Goal: Find contact information: Find contact information

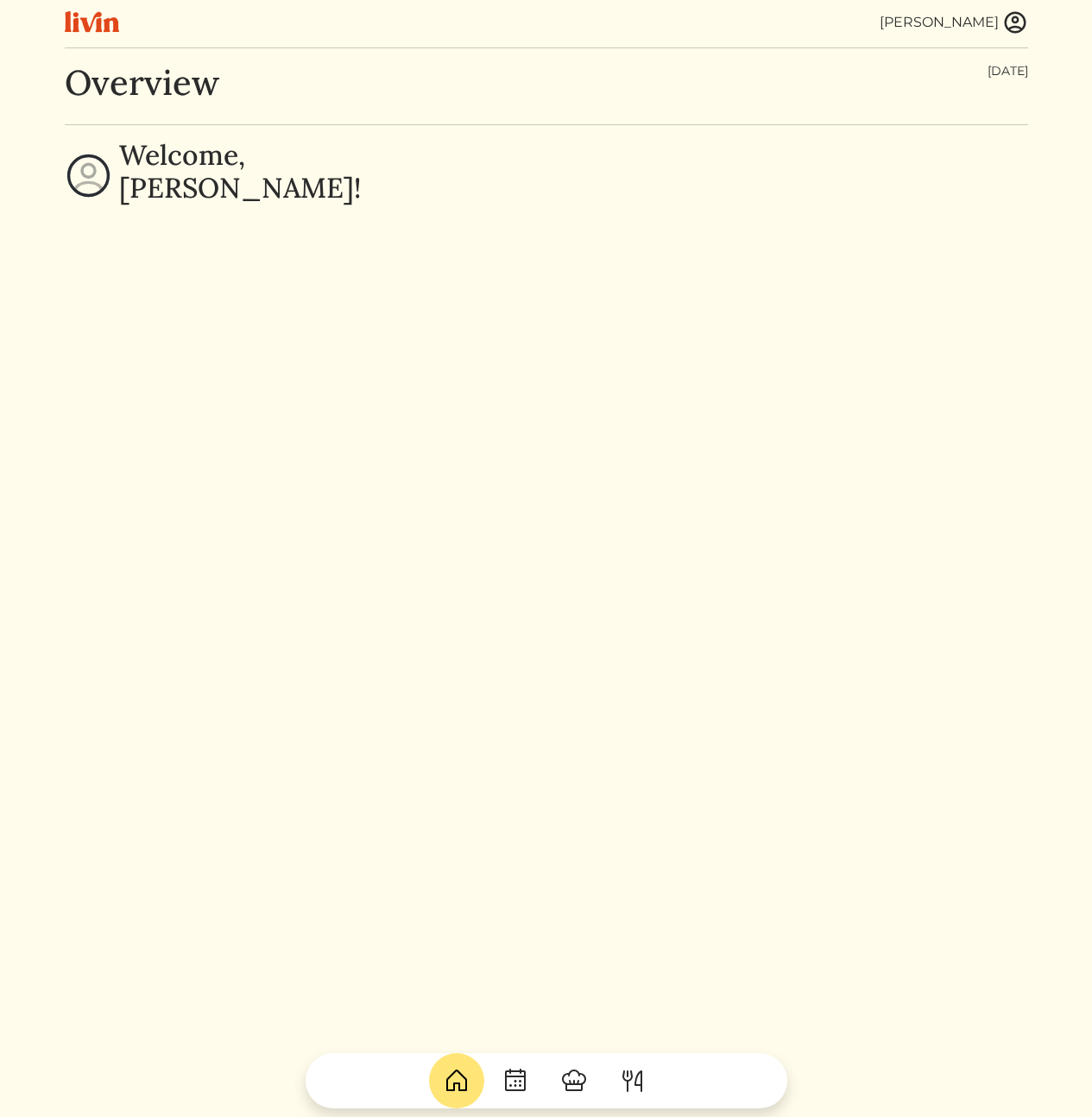
click at [1023, 19] on img at bounding box center [1015, 23] width 26 height 26
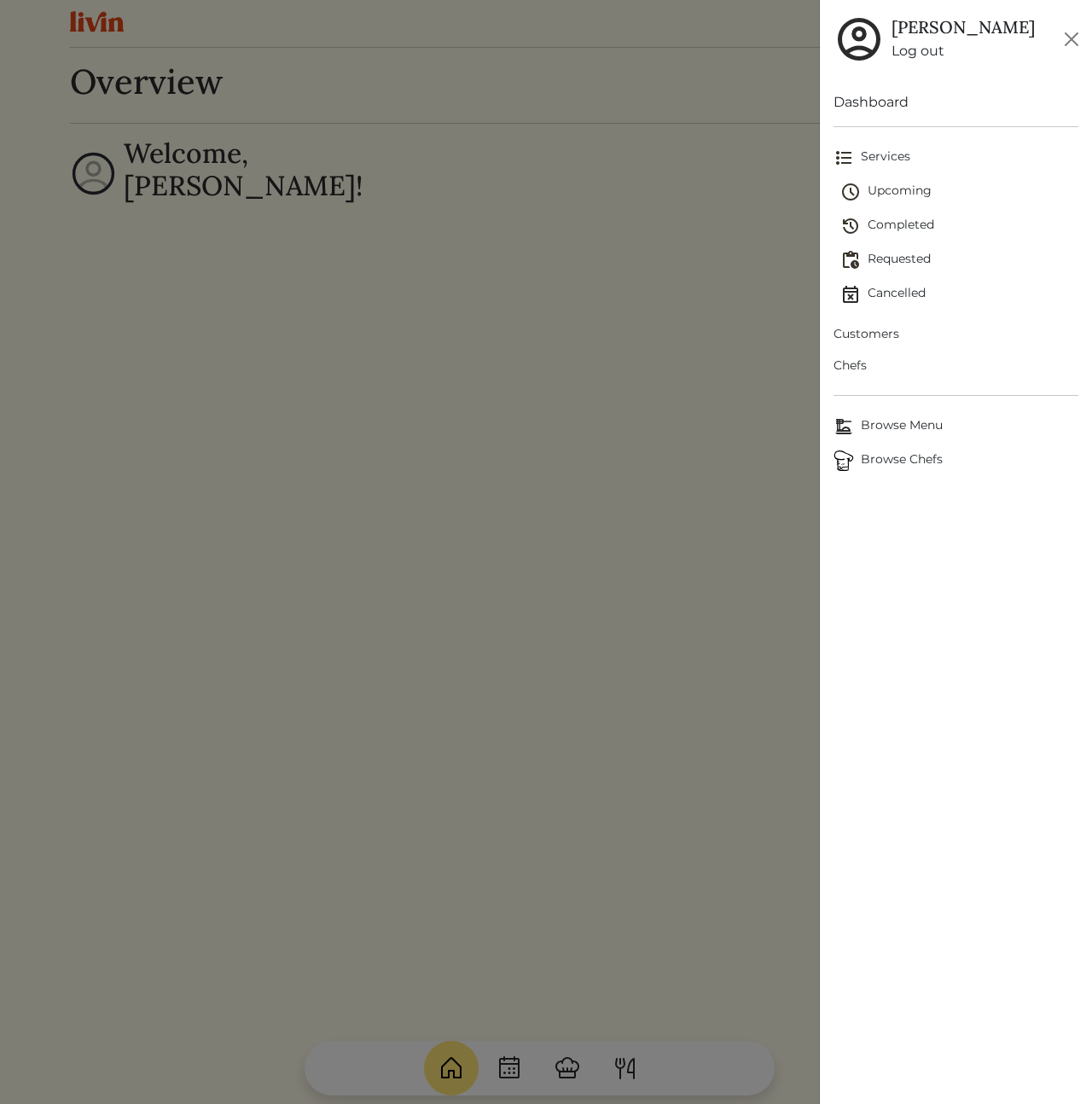
click at [861, 366] on span "Chefs" at bounding box center [956, 365] width 245 height 18
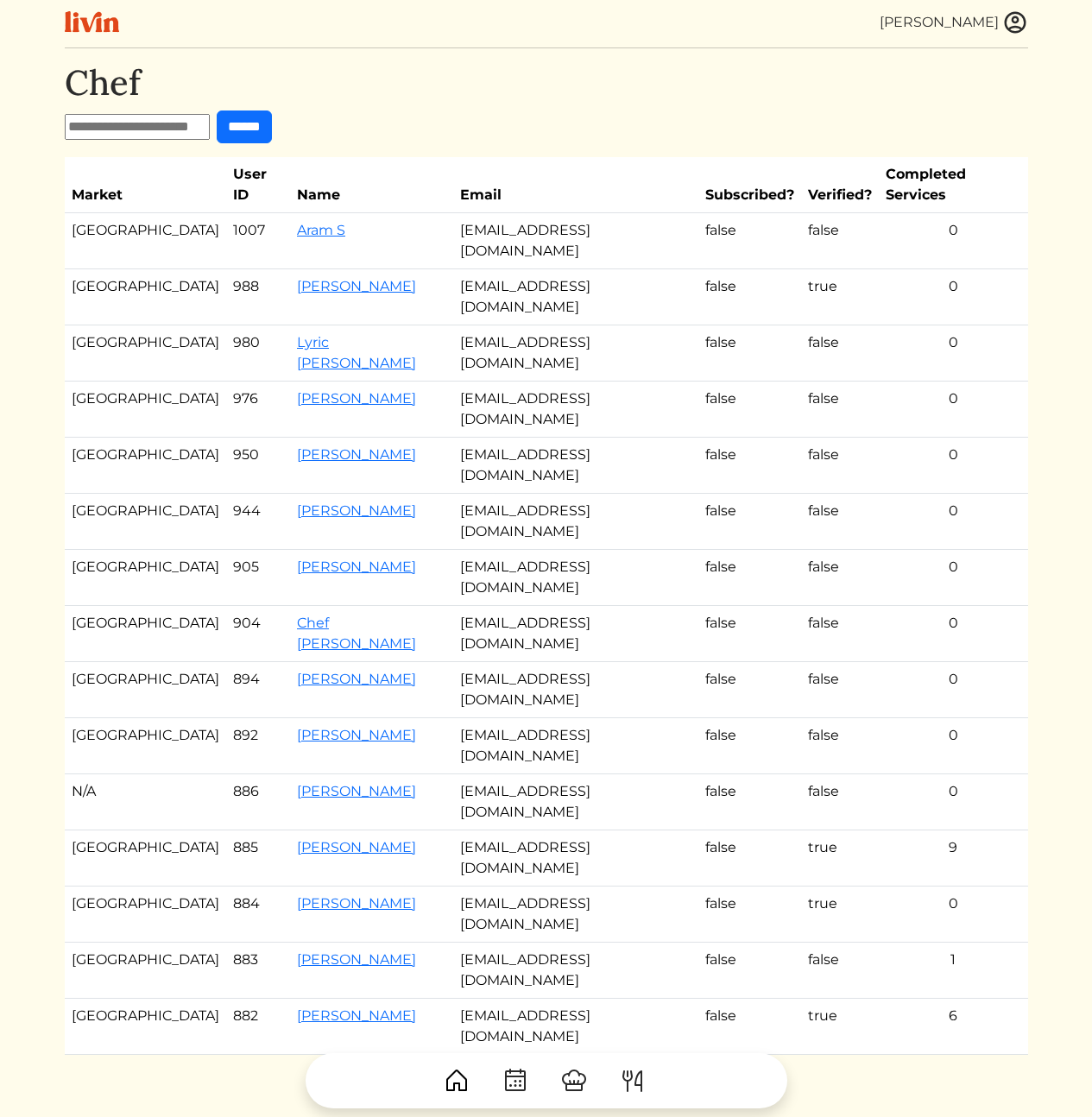
click at [498, 214] on td "[EMAIL_ADDRESS][DOMAIN_NAME]" at bounding box center [576, 242] width 245 height 56
click at [297, 221] on link "Aram S" at bounding box center [320, 229] width 48 height 17
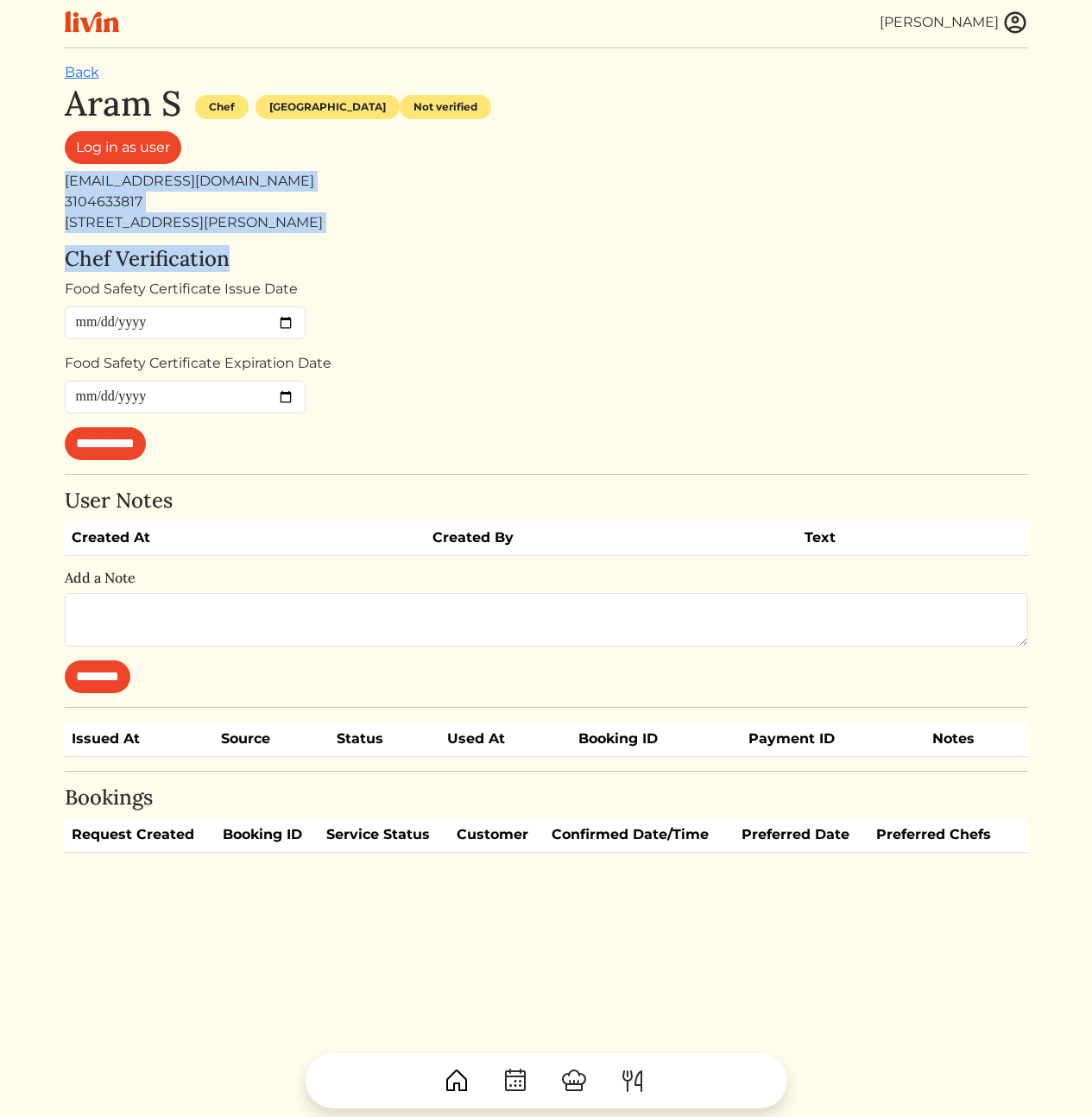
drag, startPoint x: 495, startPoint y: 253, endPoint x: 483, endPoint y: 160, distance: 93.8
click at [483, 160] on div "**********" at bounding box center [546, 468] width 963 height 770
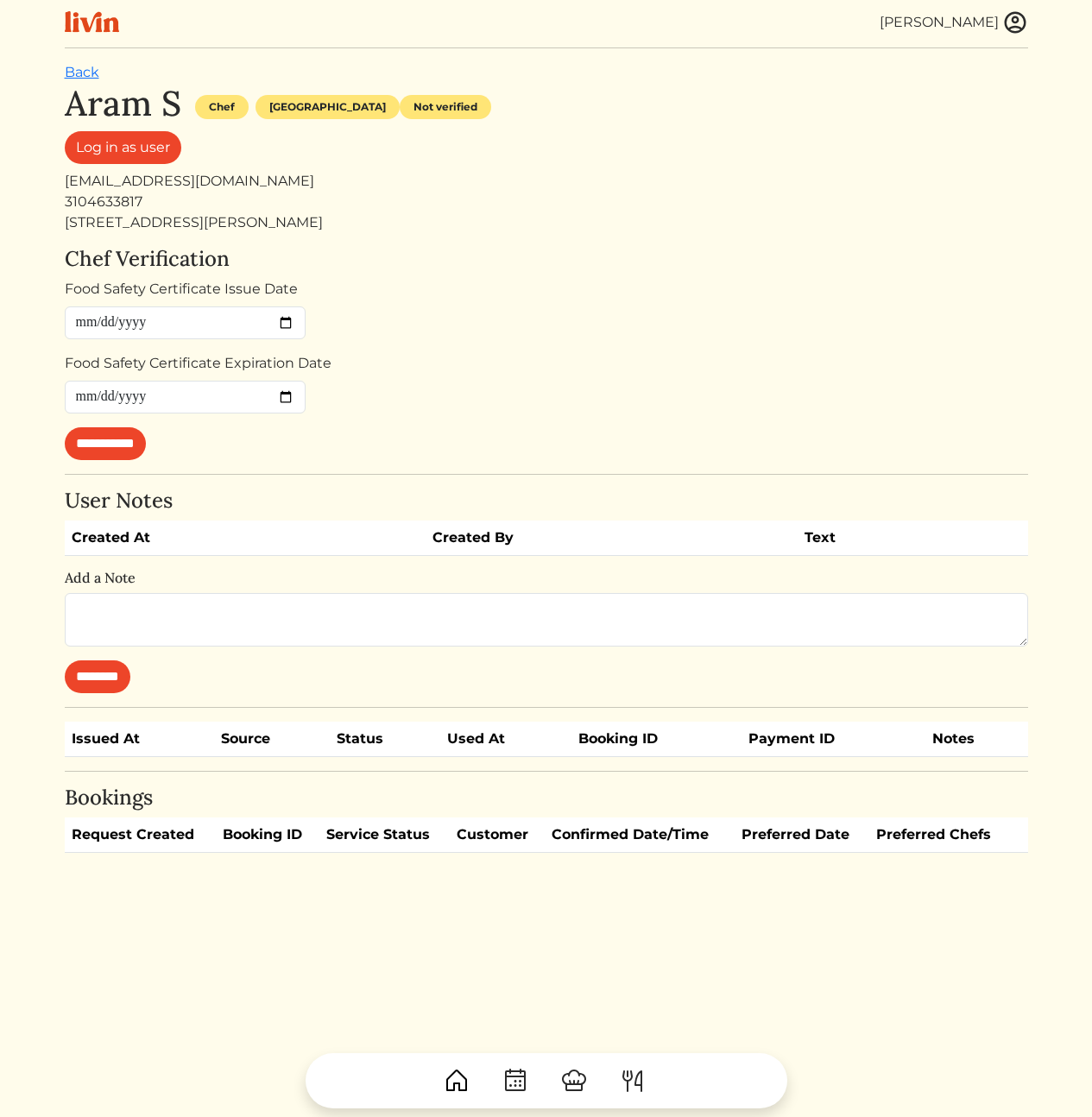
click at [483, 160] on div "Log in as user" at bounding box center [546, 151] width 963 height 39
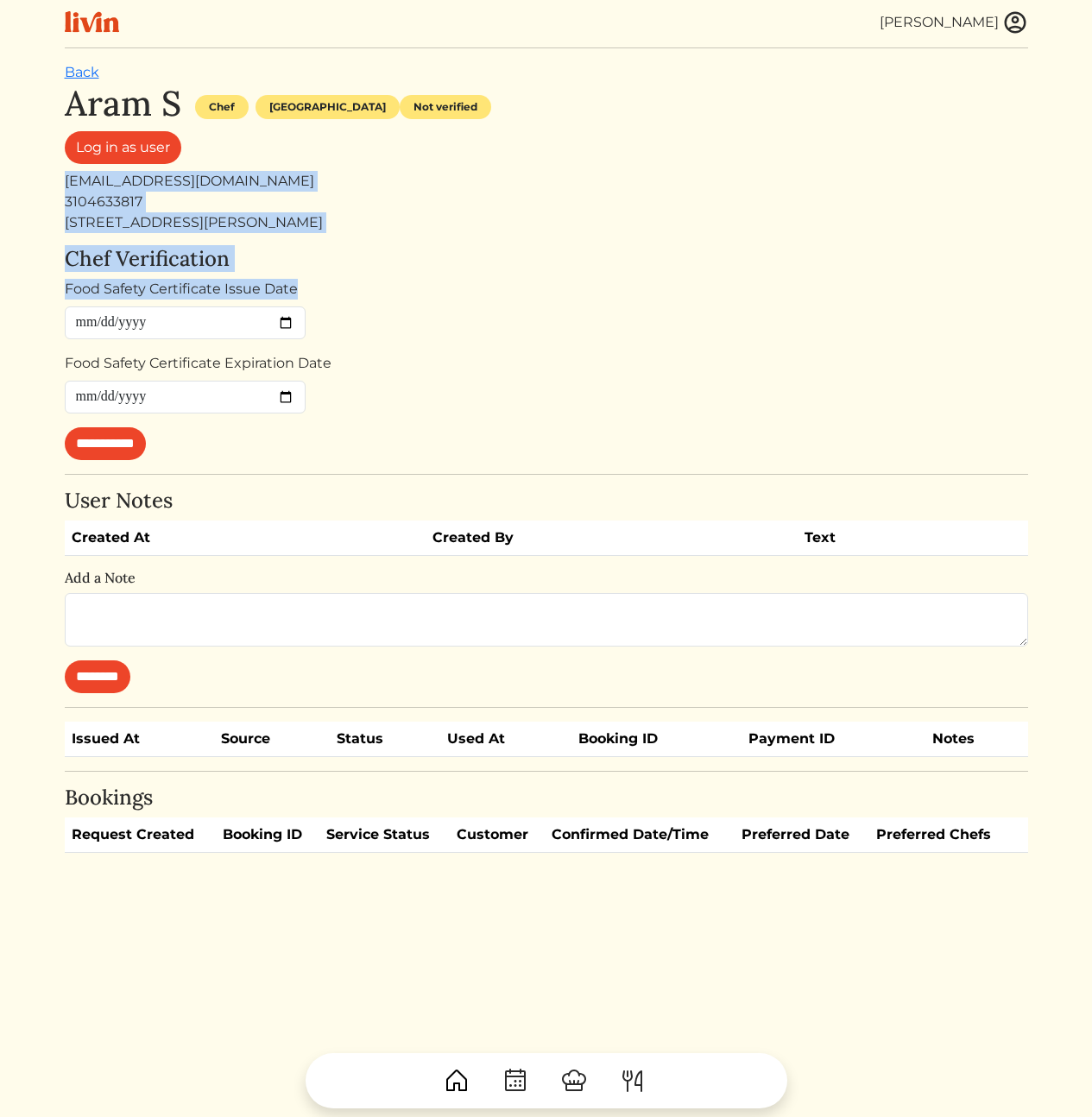
drag, startPoint x: 483, startPoint y: 160, endPoint x: 483, endPoint y: 302, distance: 142.0
click at [483, 302] on div "**********" at bounding box center [546, 468] width 963 height 770
click at [484, 305] on div "Food Safety Certificate Issue Date" at bounding box center [546, 309] width 963 height 60
drag, startPoint x: 494, startPoint y: 278, endPoint x: 504, endPoint y: 170, distance: 108.5
click at [504, 170] on div "**********" at bounding box center [546, 468] width 963 height 770
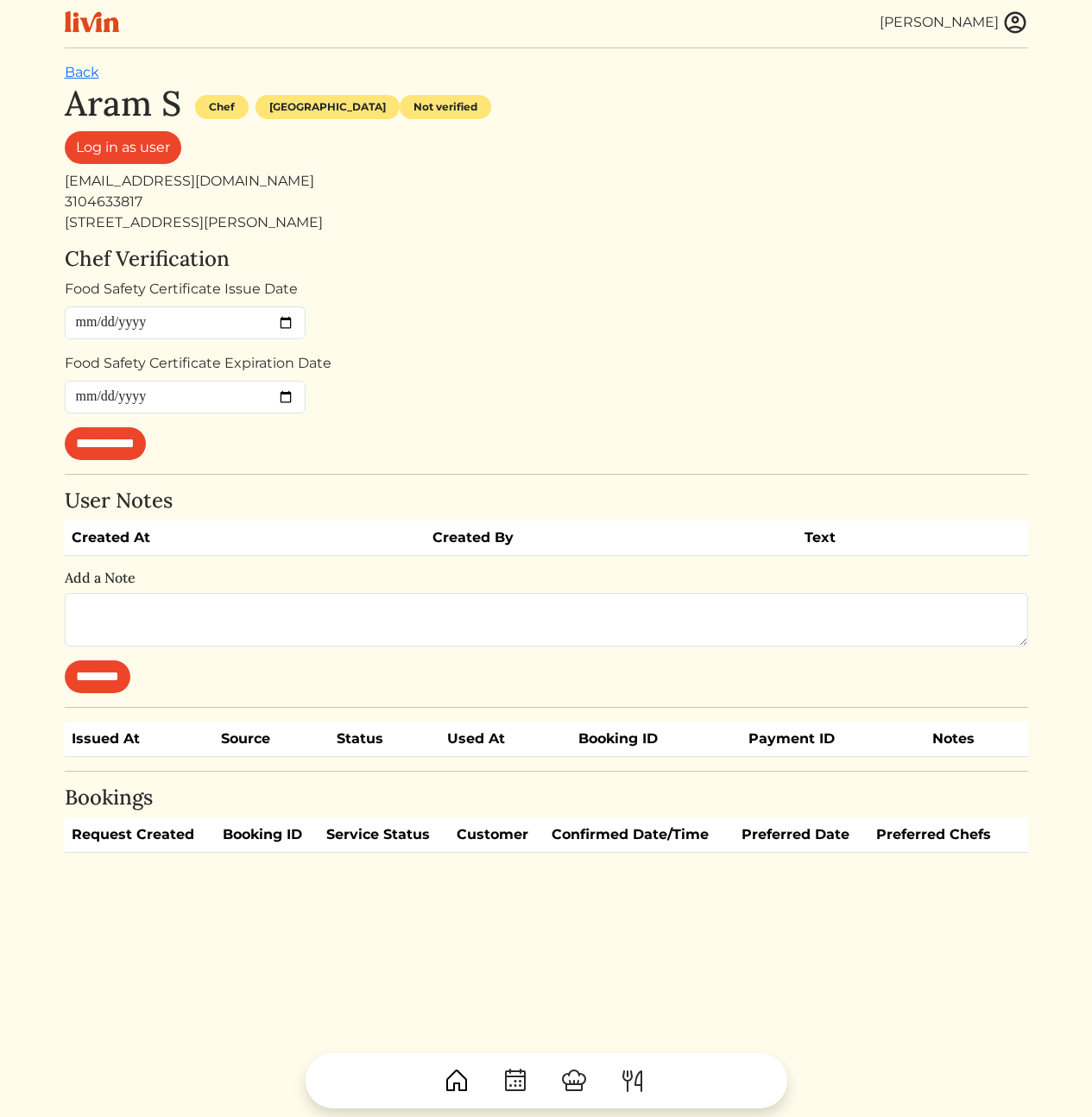
click at [504, 171] on div "[EMAIL_ADDRESS][DOMAIN_NAME]" at bounding box center [546, 181] width 963 height 21
click at [253, 226] on div "[STREET_ADDRESS][PERSON_NAME]" at bounding box center [546, 223] width 963 height 21
copy div "[STREET_ADDRESS][PERSON_NAME]"
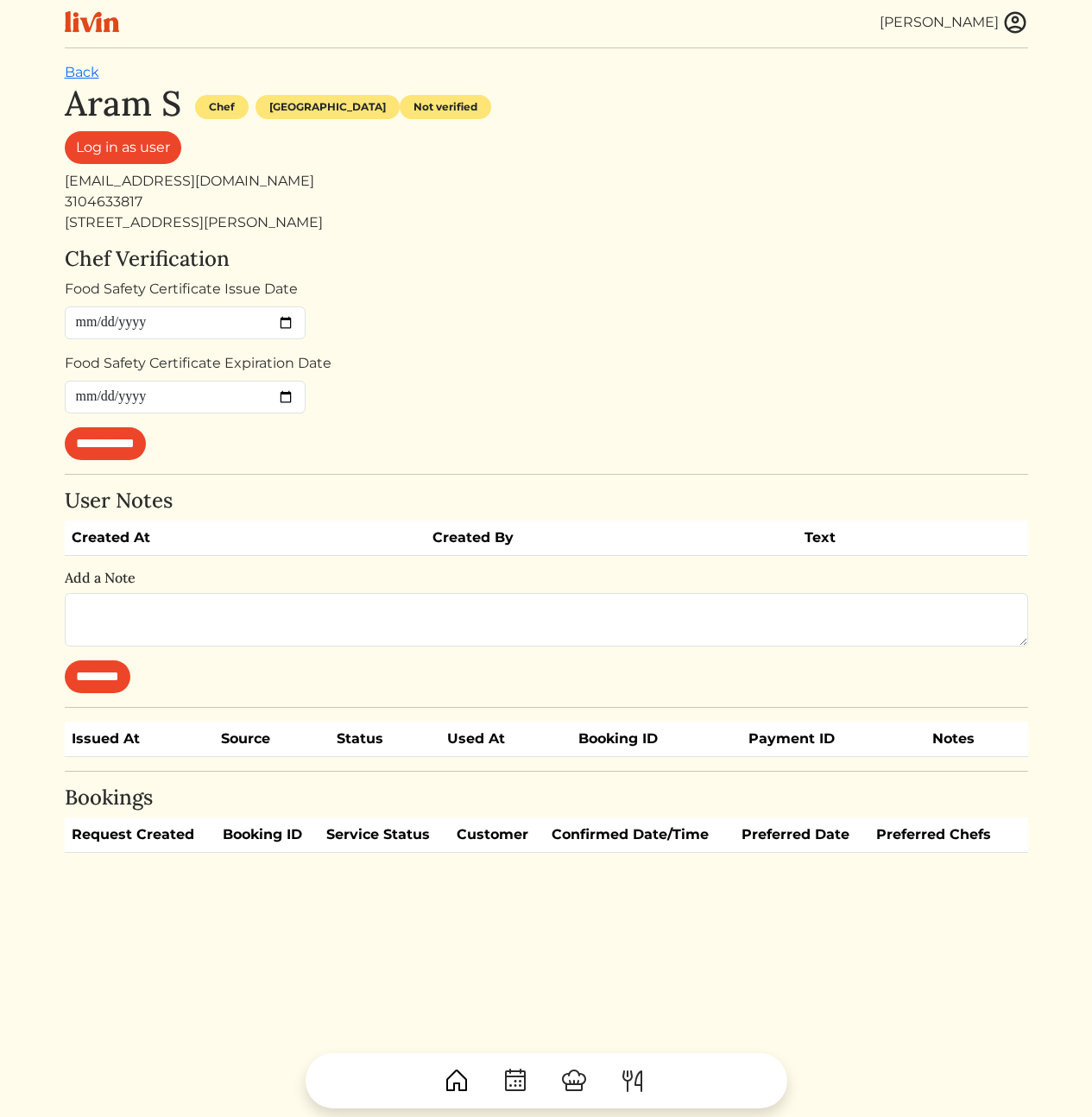
click at [700, 209] on div "3104633817" at bounding box center [546, 202] width 963 height 21
drag, startPoint x: 637, startPoint y: 175, endPoint x: 629, endPoint y: 235, distance: 60.5
click at [631, 221] on div "Aram S Chef Los angeles Not verified Log in as user alscorza@gmail.com 31046338…" at bounding box center [546, 158] width 963 height 151
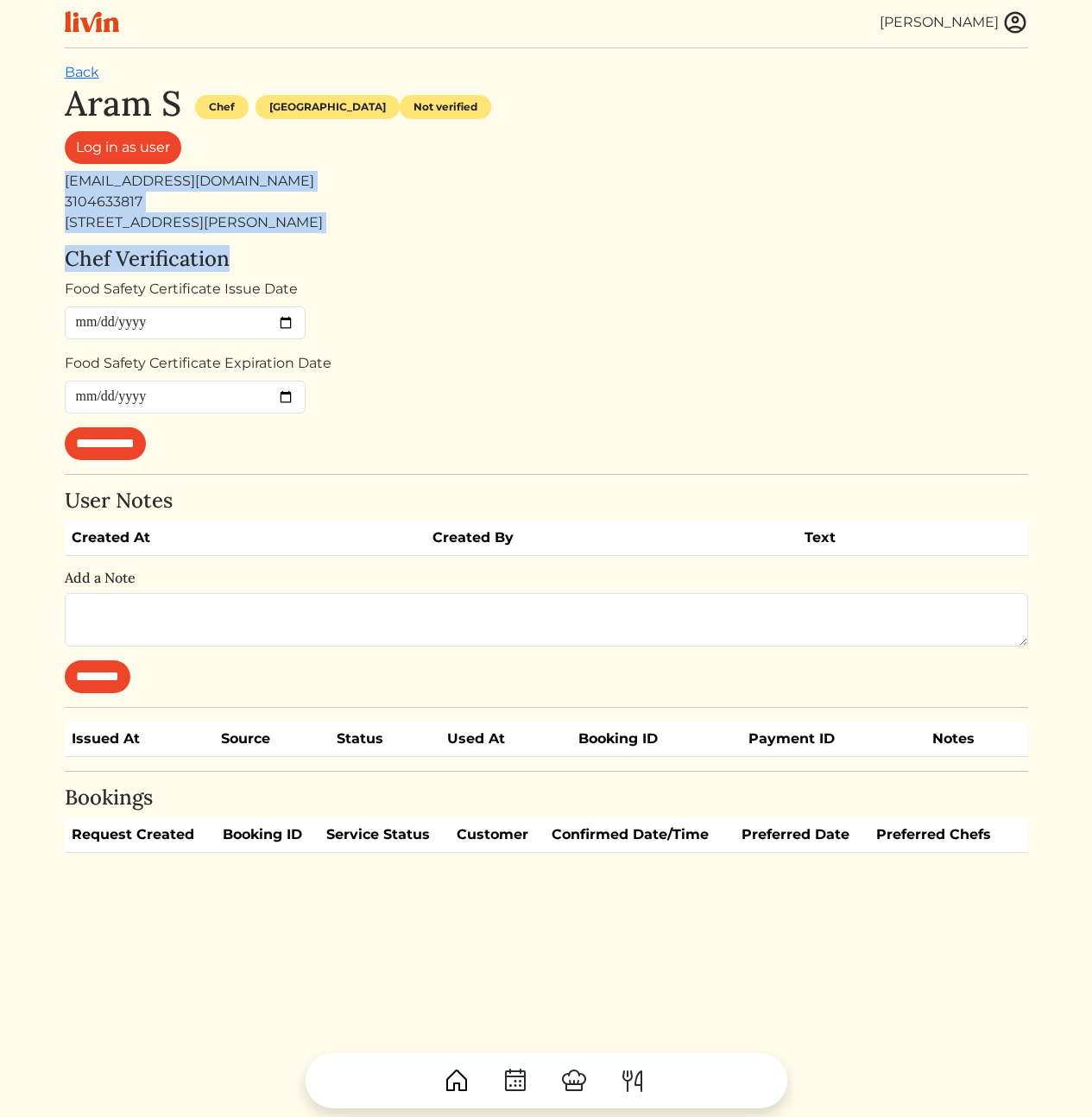
drag, startPoint x: 627, startPoint y: 247, endPoint x: 580, endPoint y: 138, distance: 118.7
click at [580, 138] on div "**********" at bounding box center [546, 468] width 963 height 770
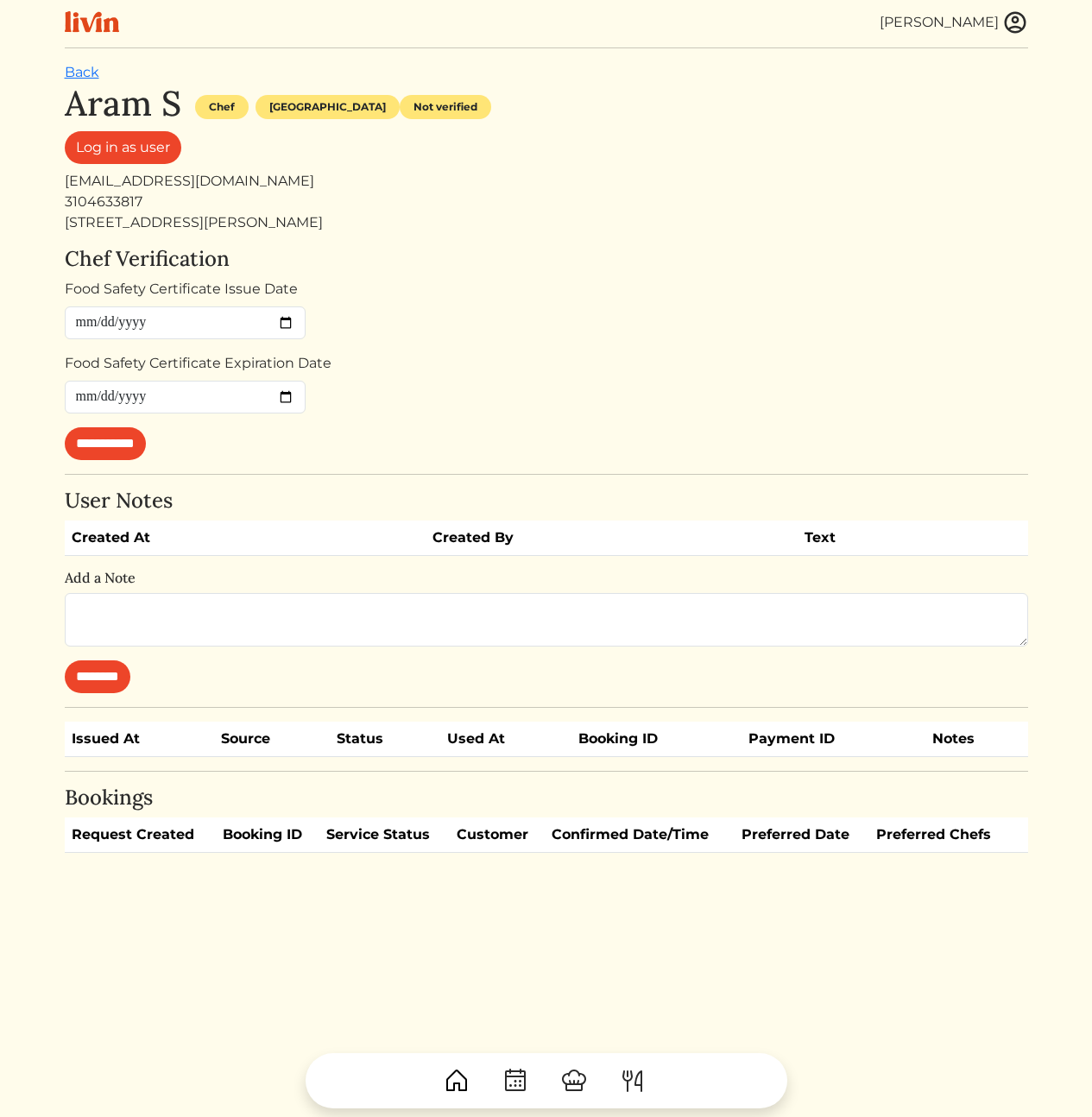
click at [580, 138] on div "Log in as user" at bounding box center [546, 151] width 963 height 39
click at [661, 240] on div "**********" at bounding box center [546, 468] width 963 height 770
click at [1021, 30] on img at bounding box center [1015, 23] width 26 height 26
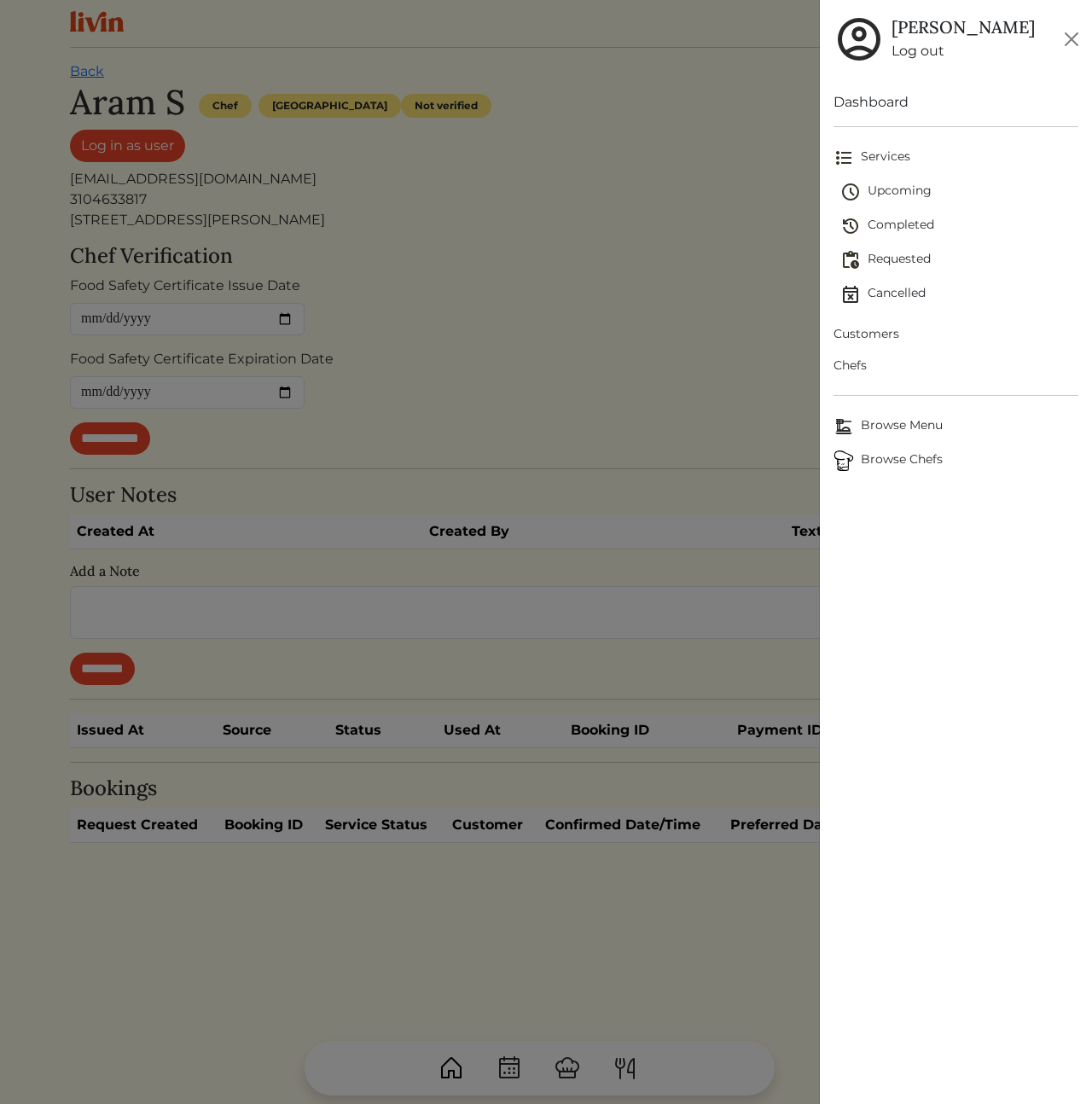
click at [864, 332] on span "Customers" at bounding box center [956, 334] width 245 height 18
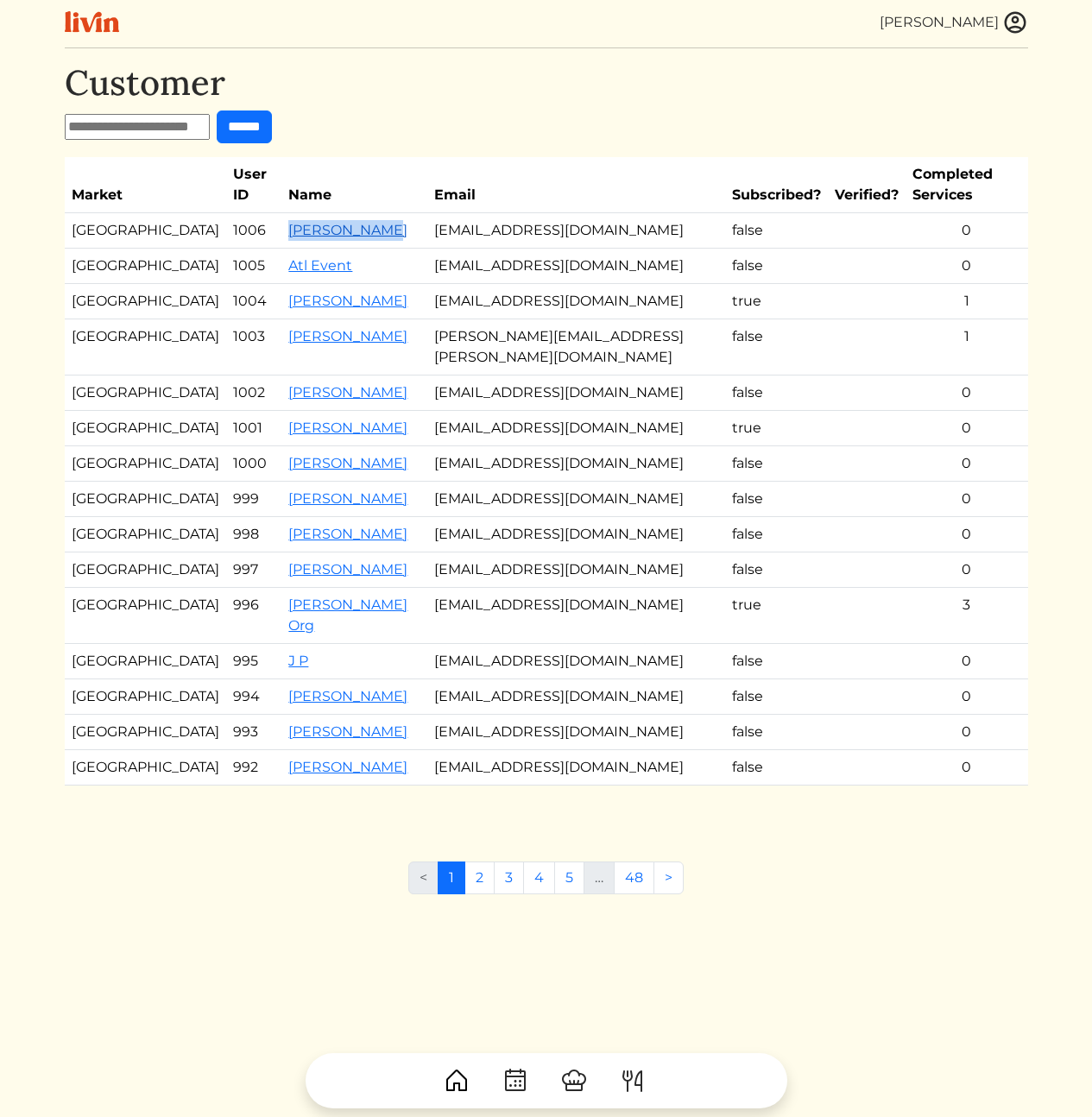
drag, startPoint x: 348, startPoint y: 212, endPoint x: 236, endPoint y: 214, distance: 112.0
click at [282, 214] on td "Aram Scorza" at bounding box center [354, 231] width 146 height 35
copy link "Aram Scorza"
click at [428, 936] on div "Customer ****** Market User ID Name Email Subscribed? Verified? Completed Servi…" at bounding box center [546, 621] width 963 height 1117
click at [316, 920] on div "Customer ****** Market User ID Name Email Subscribed? Verified? Completed Servi…" at bounding box center [546, 621] width 963 height 1117
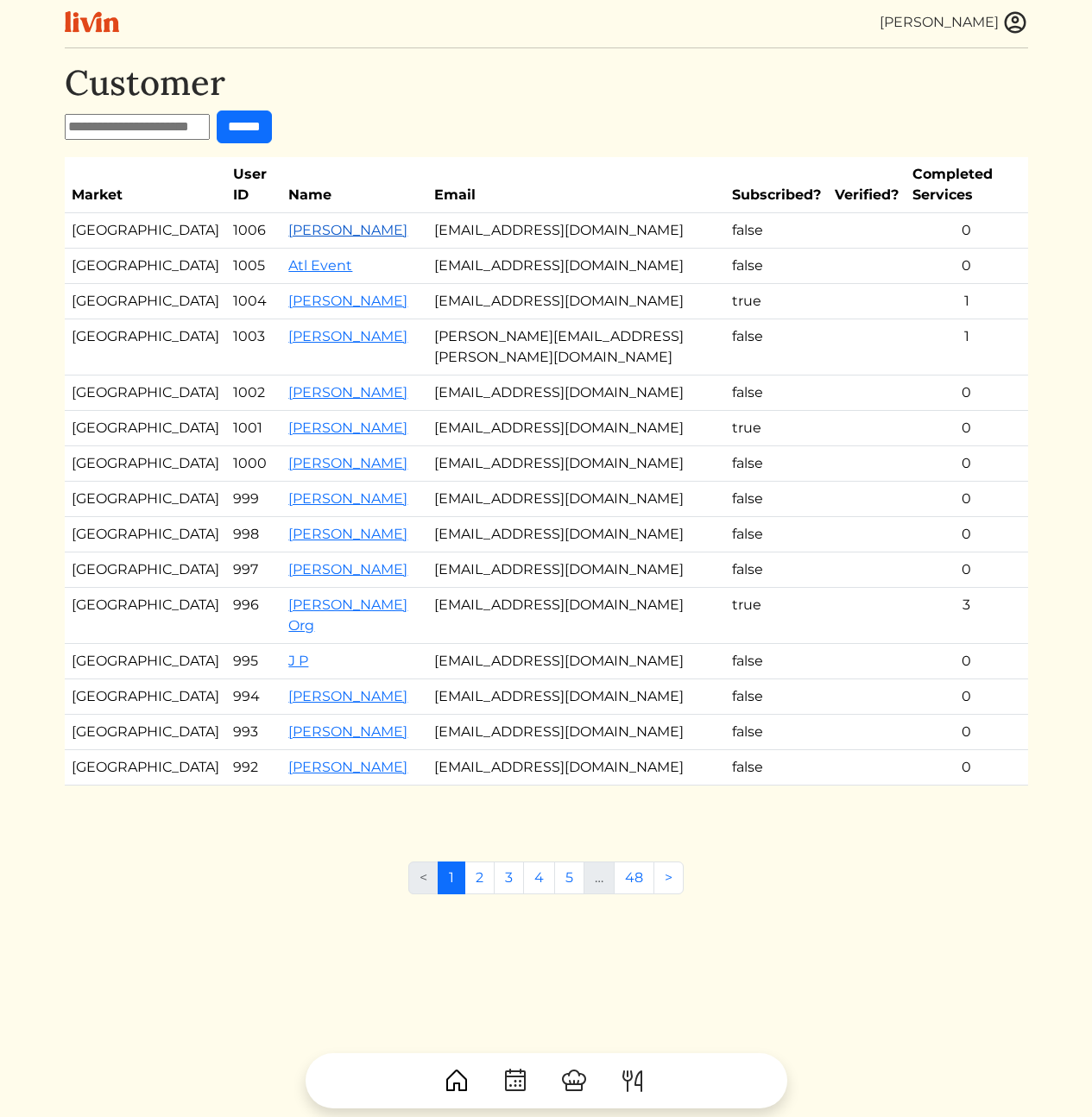
click at [290, 221] on link "Aram Scorza" at bounding box center [347, 229] width 119 height 17
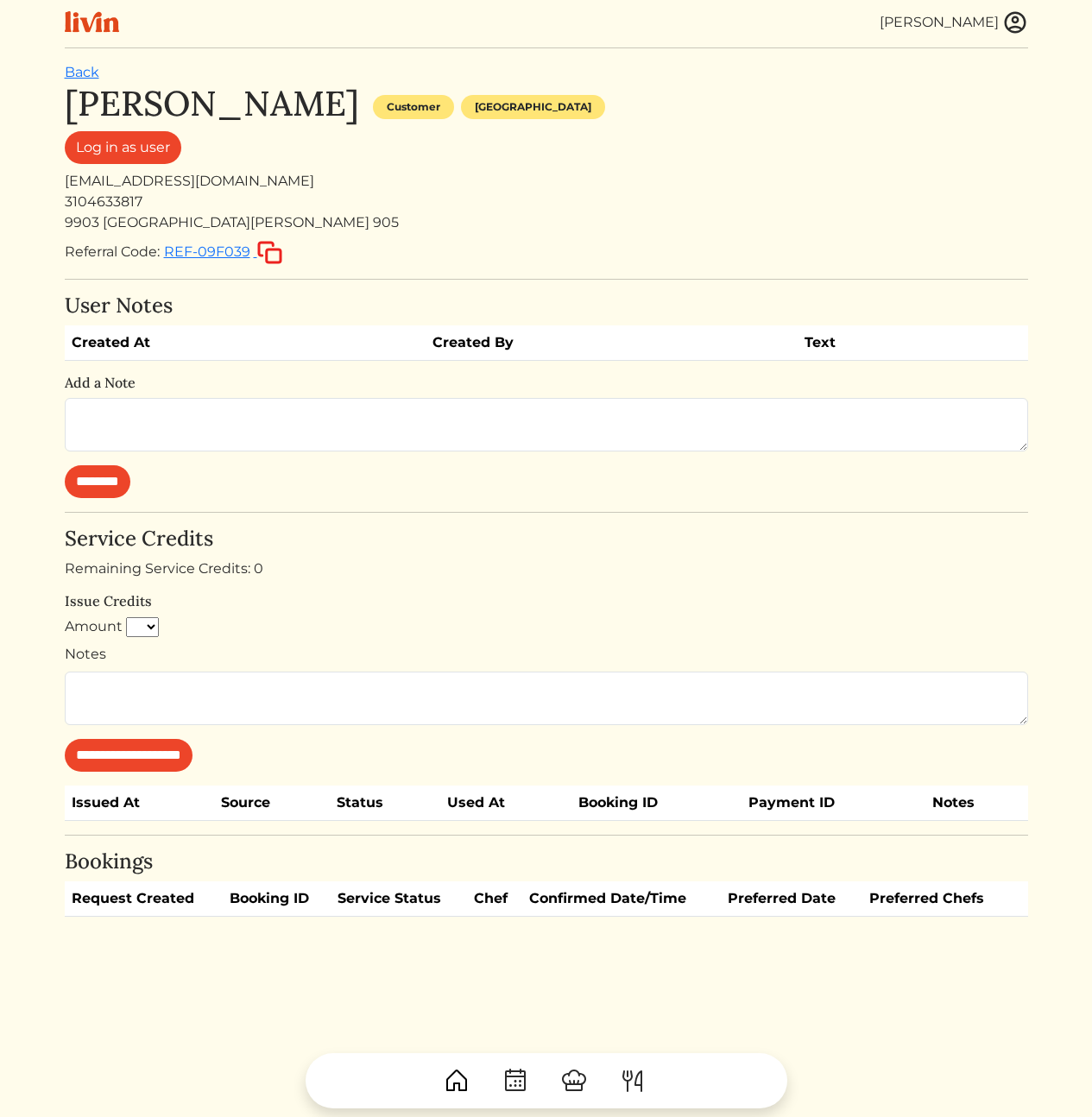
click at [479, 220] on div "9903 Santa Monica Bl. 905" at bounding box center [546, 223] width 963 height 21
drag, startPoint x: 463, startPoint y: 476, endPoint x: 502, endPoint y: 636, distance: 164.7
click at [502, 636] on div "**********" at bounding box center [546, 500] width 963 height 834
click at [508, 643] on div "Amount * * * * * * * * * **" at bounding box center [546, 630] width 963 height 28
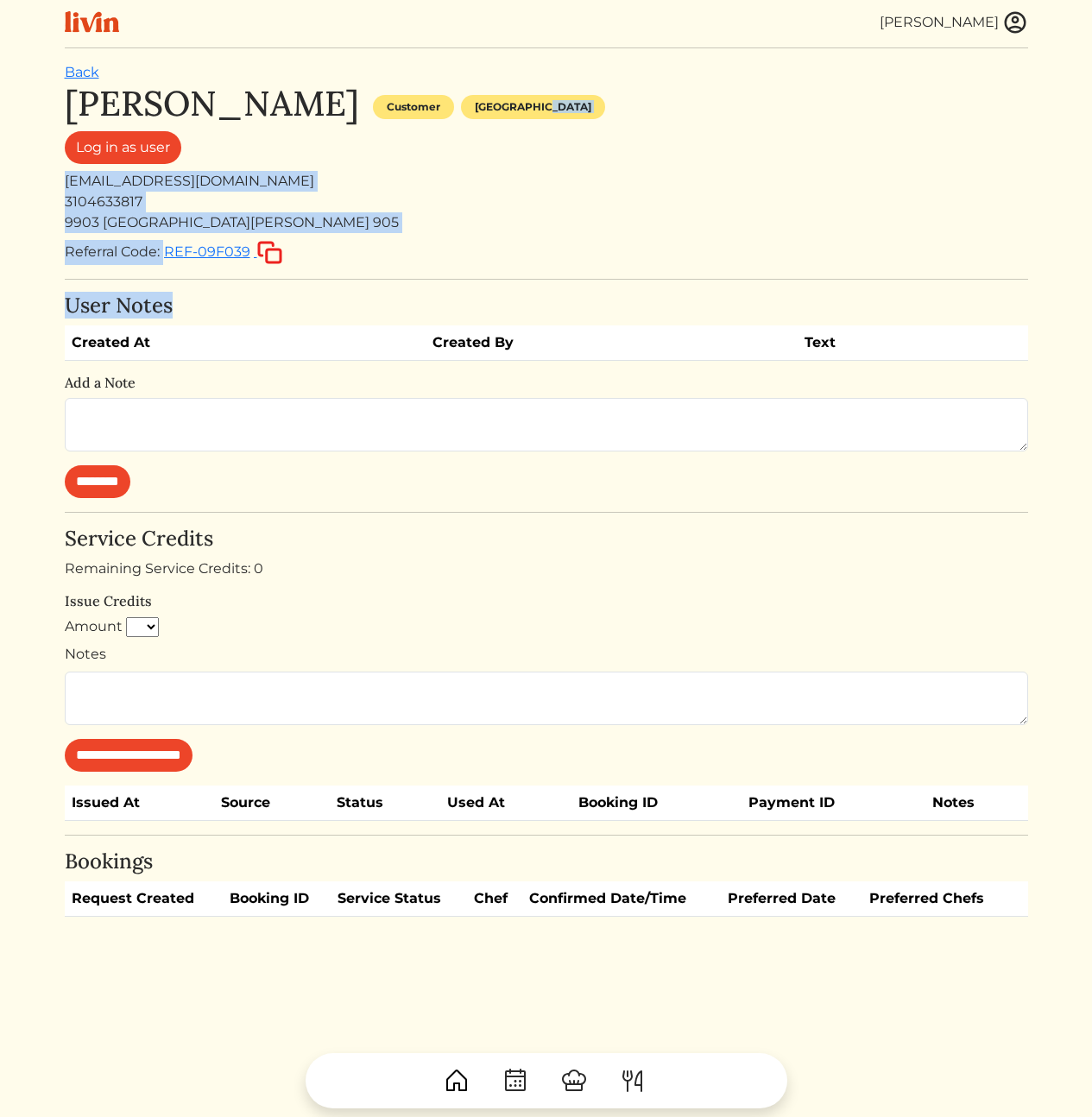
drag, startPoint x: 717, startPoint y: 115, endPoint x: 643, endPoint y: 378, distance: 273.2
click at [643, 379] on div "**********" at bounding box center [546, 500] width 963 height 834
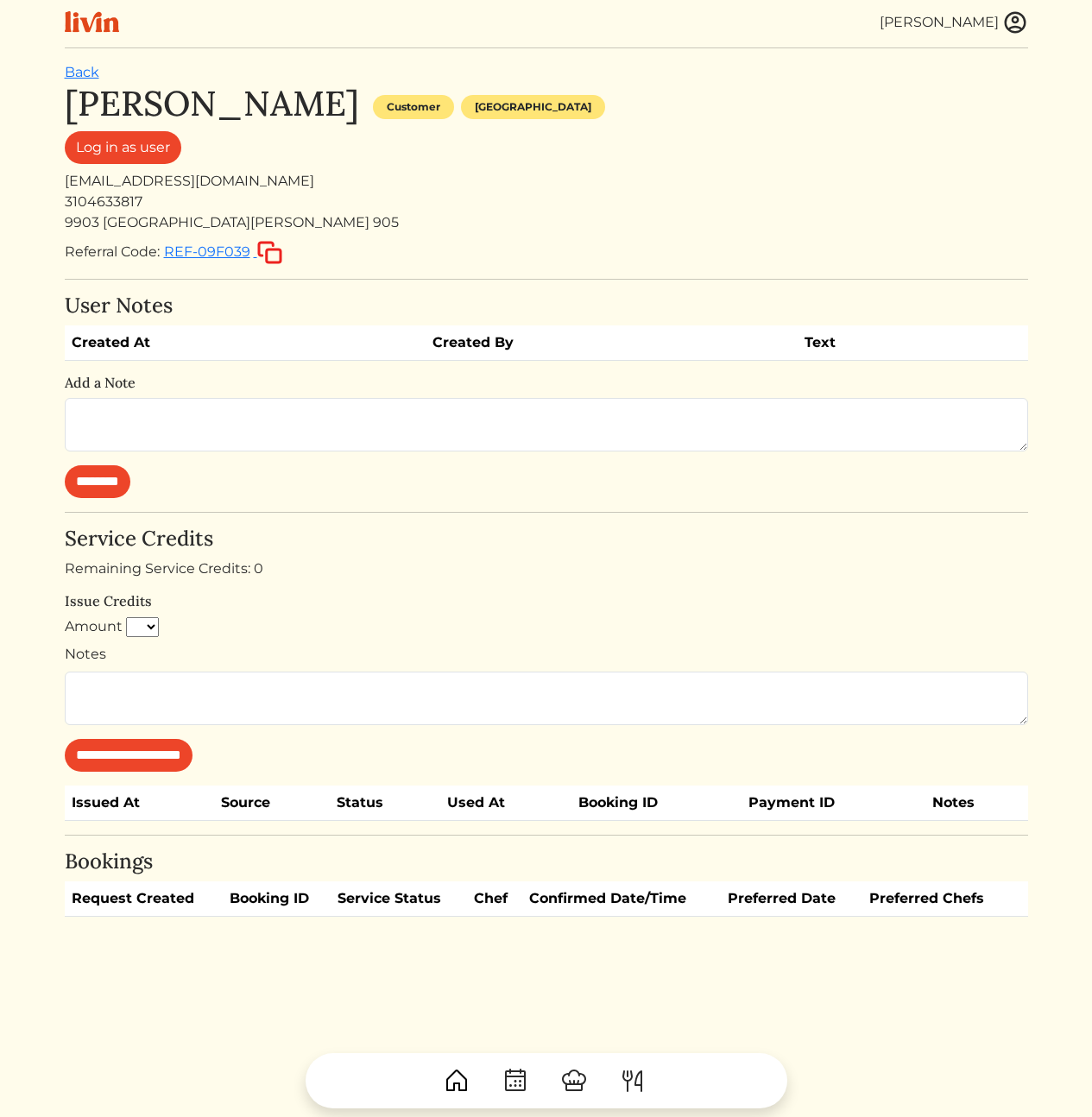
click at [619, 530] on h4 "Service Credits" at bounding box center [546, 539] width 963 height 25
click at [634, 161] on div "Log in as user" at bounding box center [546, 151] width 963 height 39
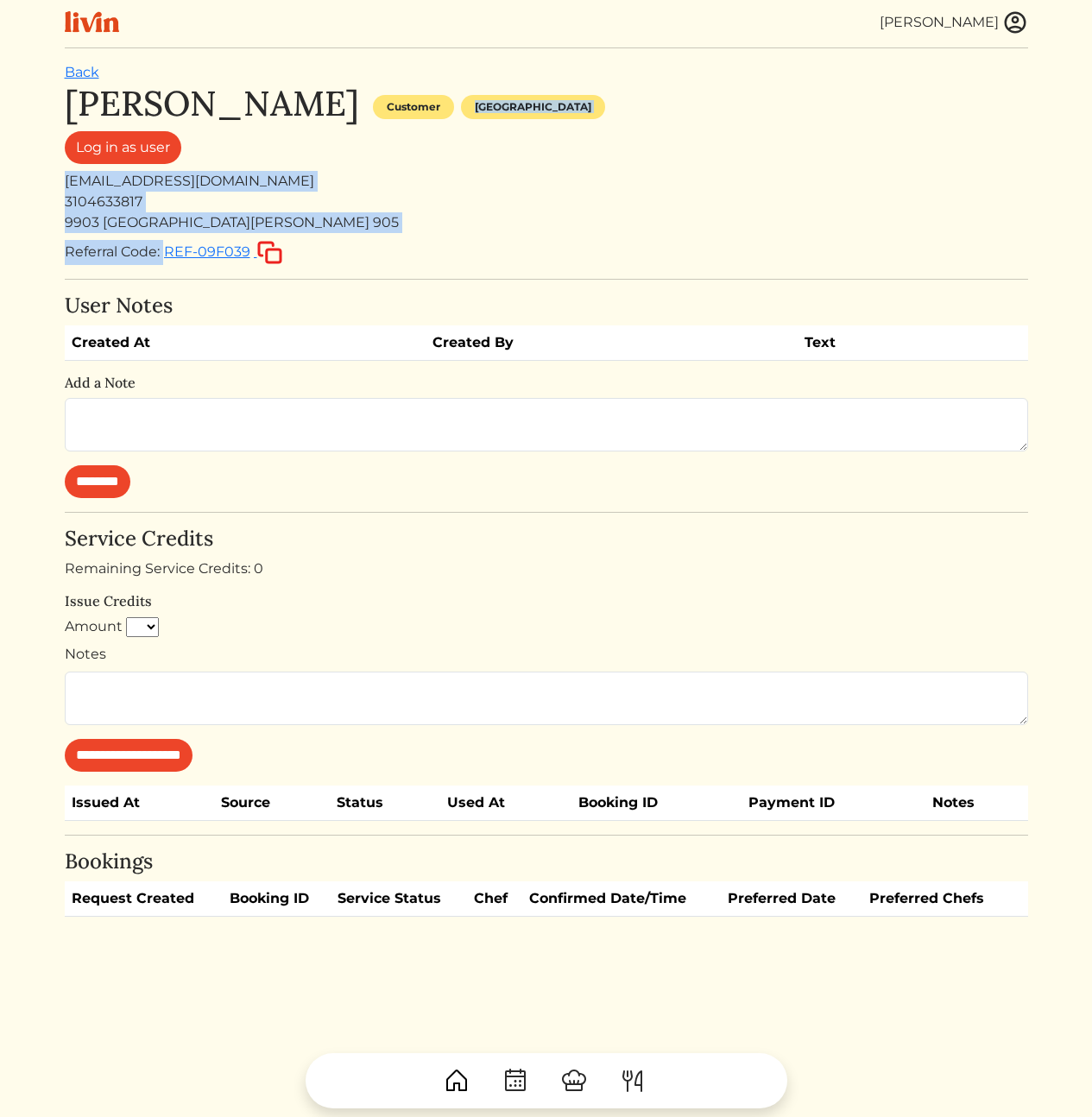
drag, startPoint x: 534, startPoint y: 135, endPoint x: 540, endPoint y: 263, distance: 128.1
click at [540, 263] on div "Aram Scorza Customer Los angeles Log in as user excelon.als@gmail.com 310463381…" at bounding box center [546, 174] width 963 height 182
click at [540, 263] on div "Referral Code: REF-09F039" at bounding box center [546, 252] width 963 height 25
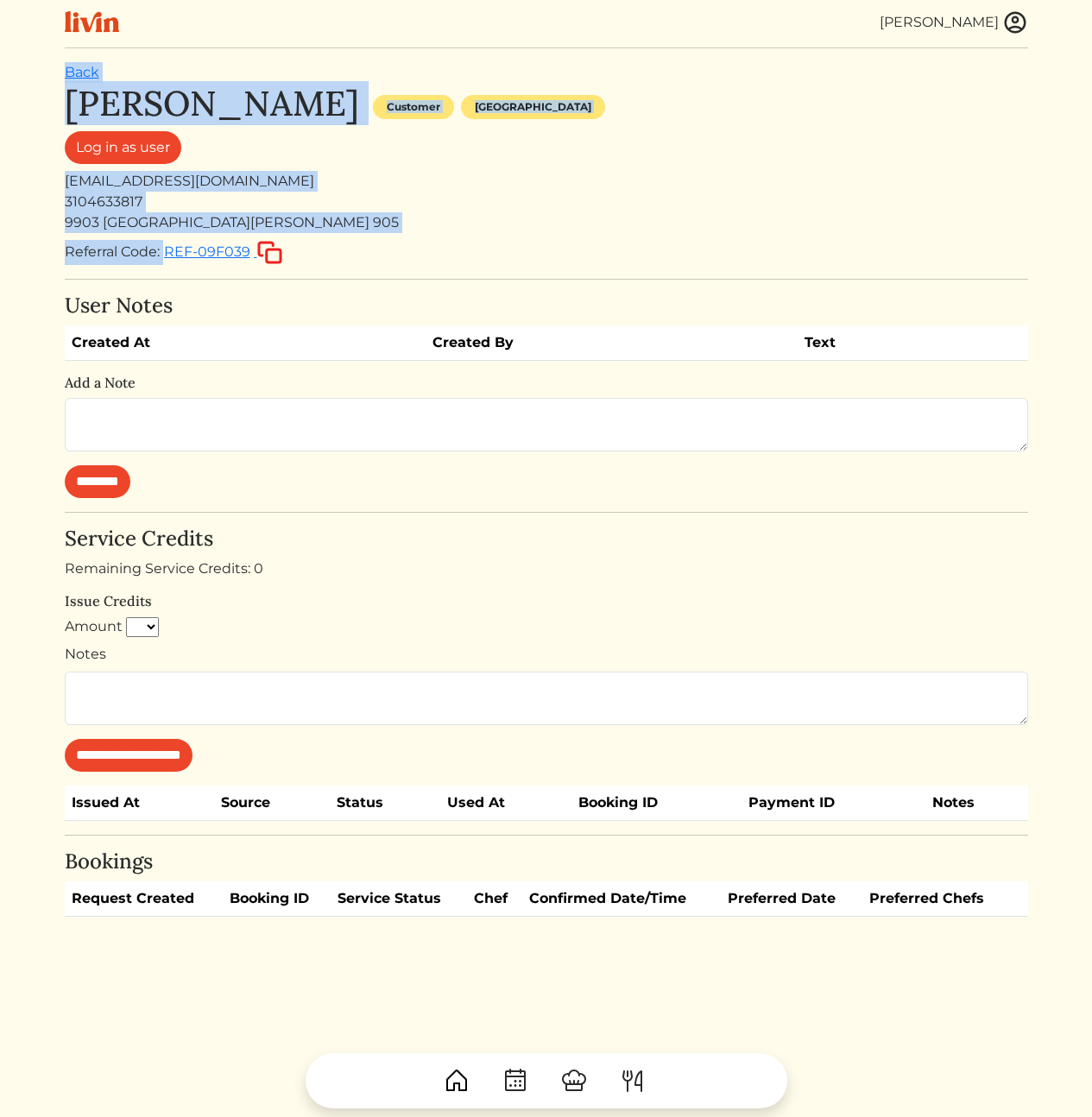
drag, startPoint x: 579, startPoint y: 223, endPoint x: 556, endPoint y: 59, distance: 165.6
click at [556, 59] on div "Calvin Wang Calvin Wang Log out Dashboard Services Upcoming Completed Requested…" at bounding box center [546, 558] width 984 height 1117
click at [502, 67] on div "**********" at bounding box center [546, 621] width 963 height 1117
drag, startPoint x: 472, startPoint y: 61, endPoint x: 590, endPoint y: 235, distance: 210.2
click at [584, 234] on div "Calvin Wang Calvin Wang Log out Dashboard Services Upcoming Completed Requested…" at bounding box center [546, 558] width 984 height 1117
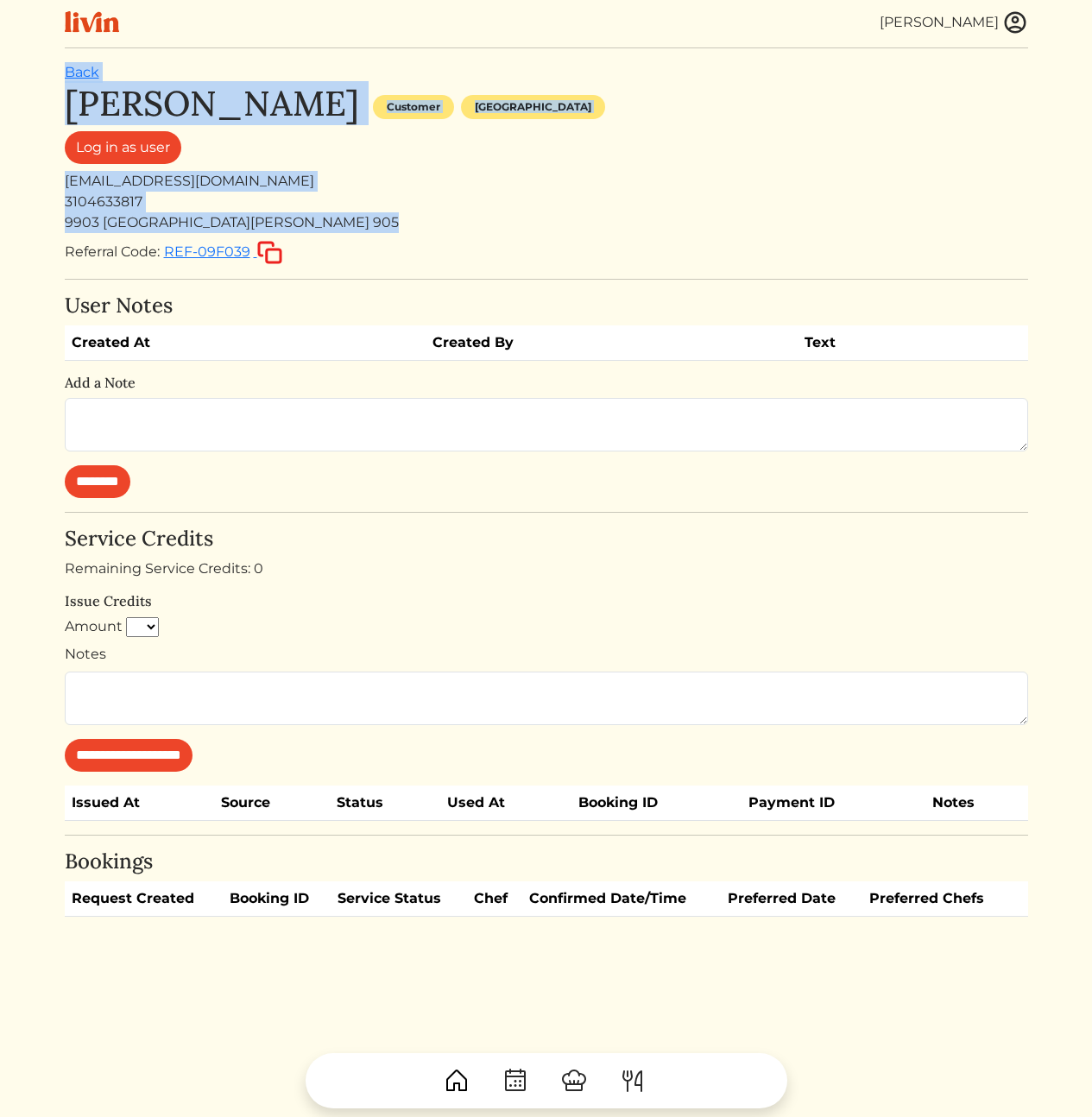
click at [590, 235] on div "Aram Scorza Customer Los angeles Log in as user excelon.als@gmail.com 310463381…" at bounding box center [546, 174] width 963 height 182
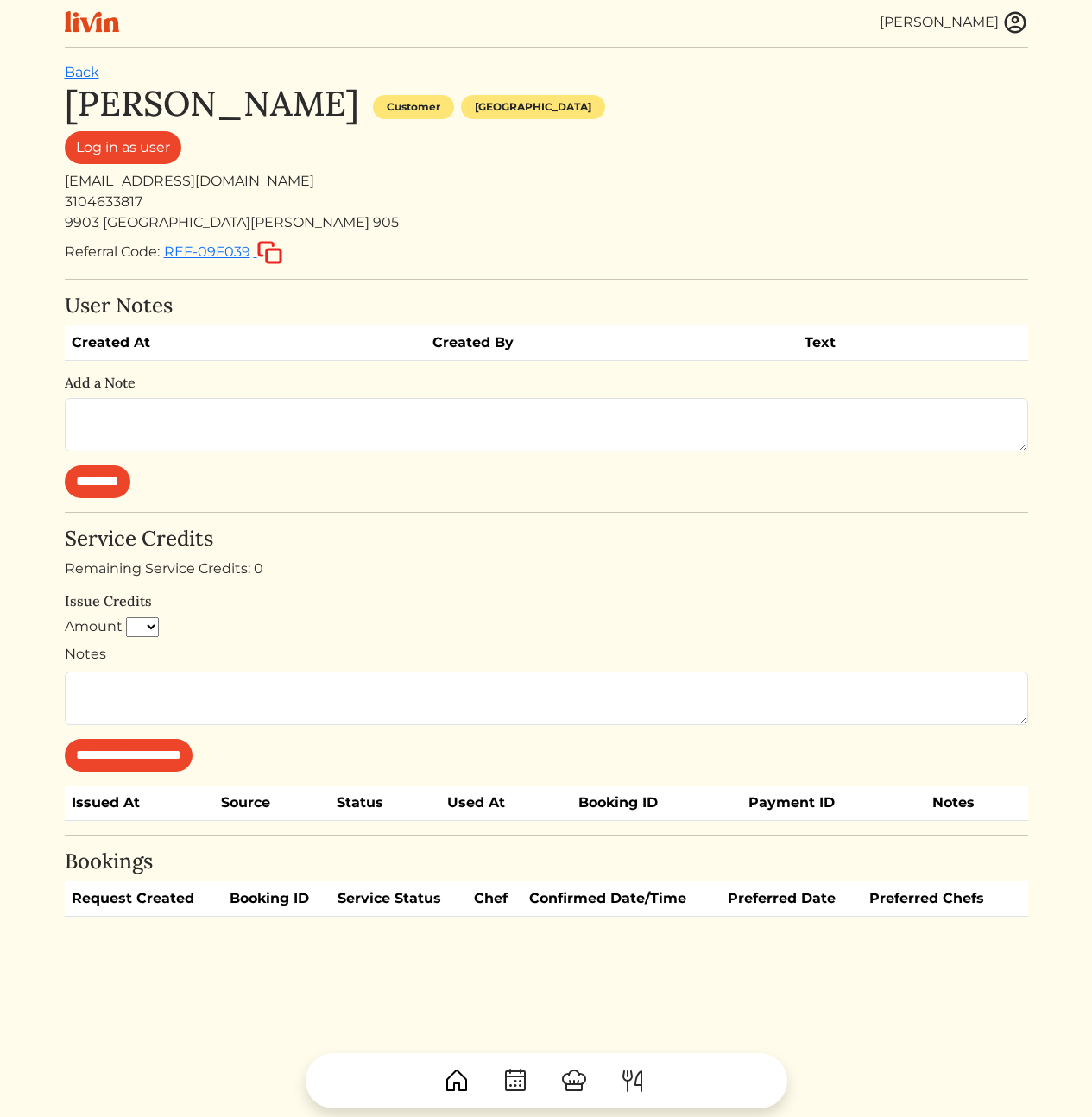
click at [148, 177] on div "excelon.als@gmail.com" at bounding box center [546, 181] width 963 height 21
copy div "excelon.als@gmail.com"
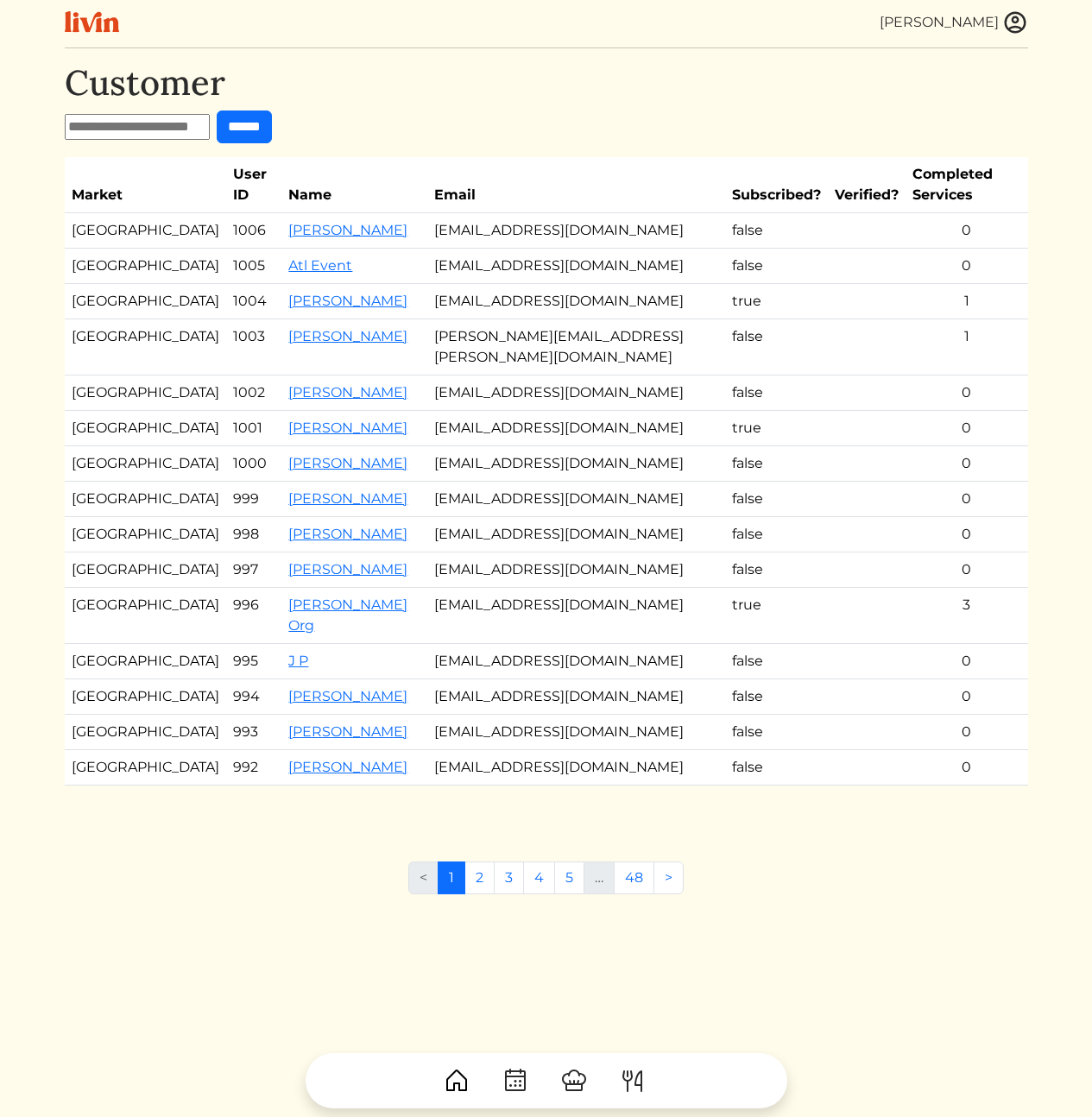
click at [1012, 17] on img at bounding box center [1015, 23] width 26 height 26
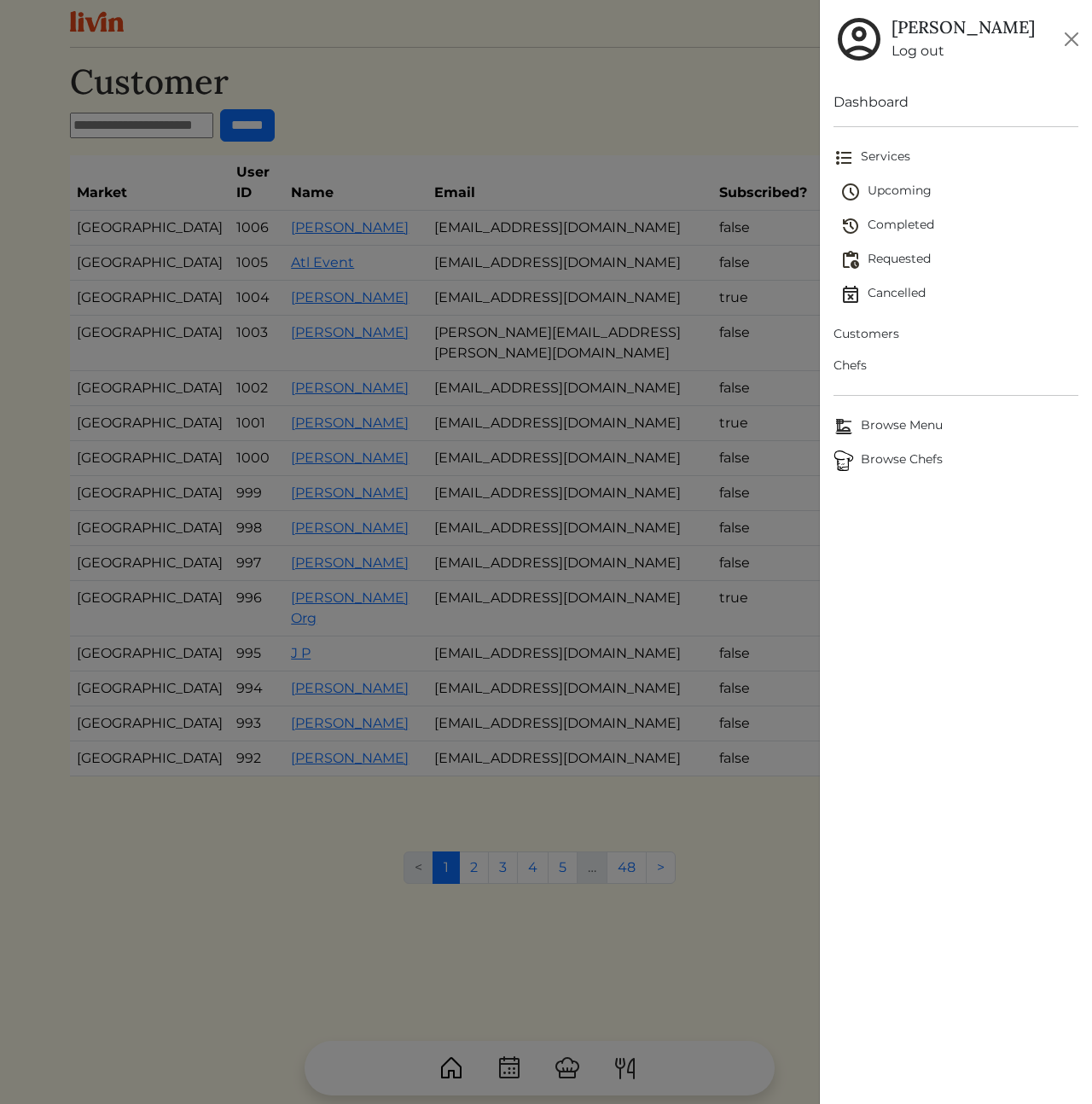
click at [858, 368] on span "Chefs" at bounding box center [956, 365] width 245 height 18
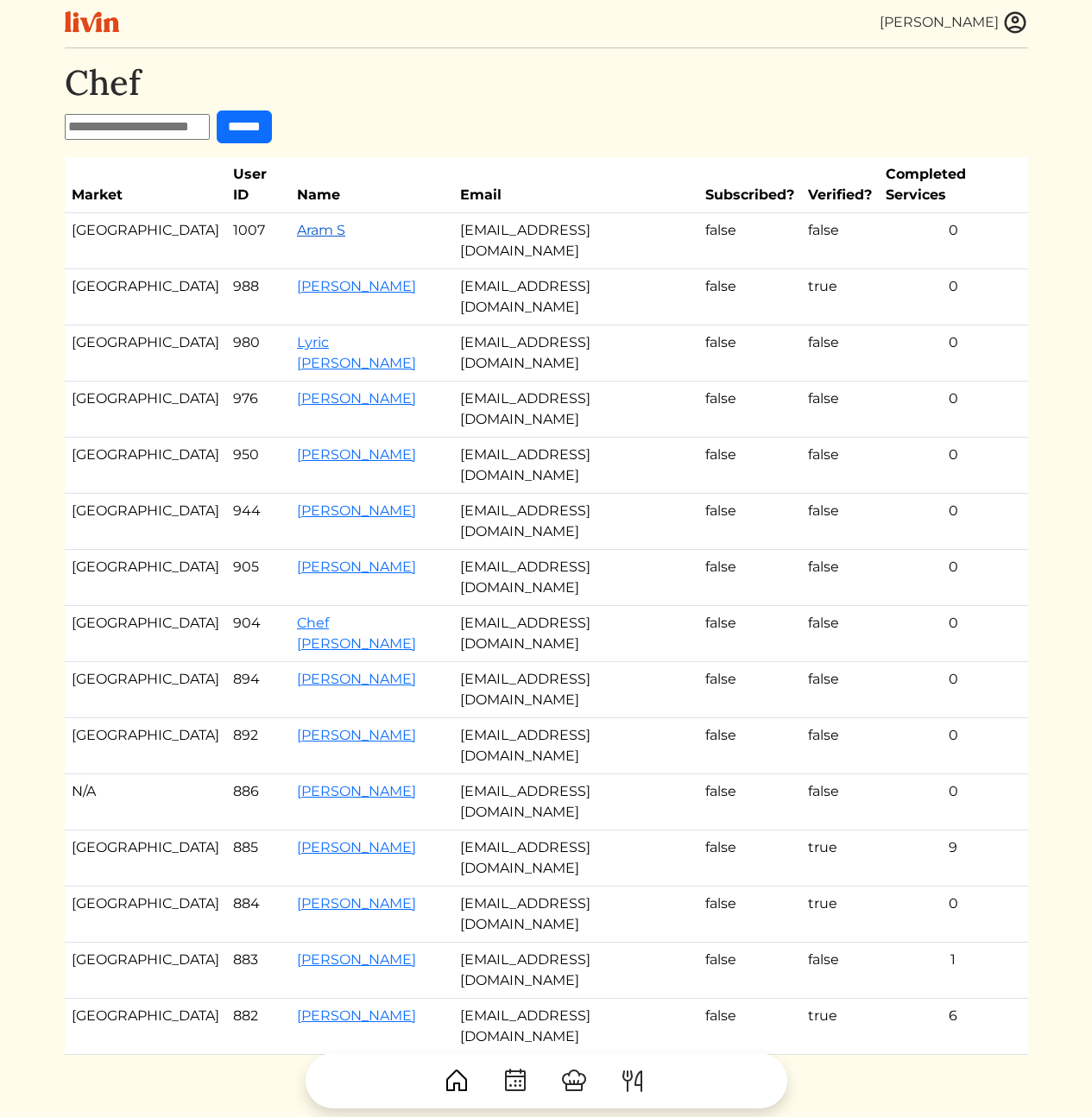
click at [297, 221] on link "Aram S" at bounding box center [320, 229] width 48 height 17
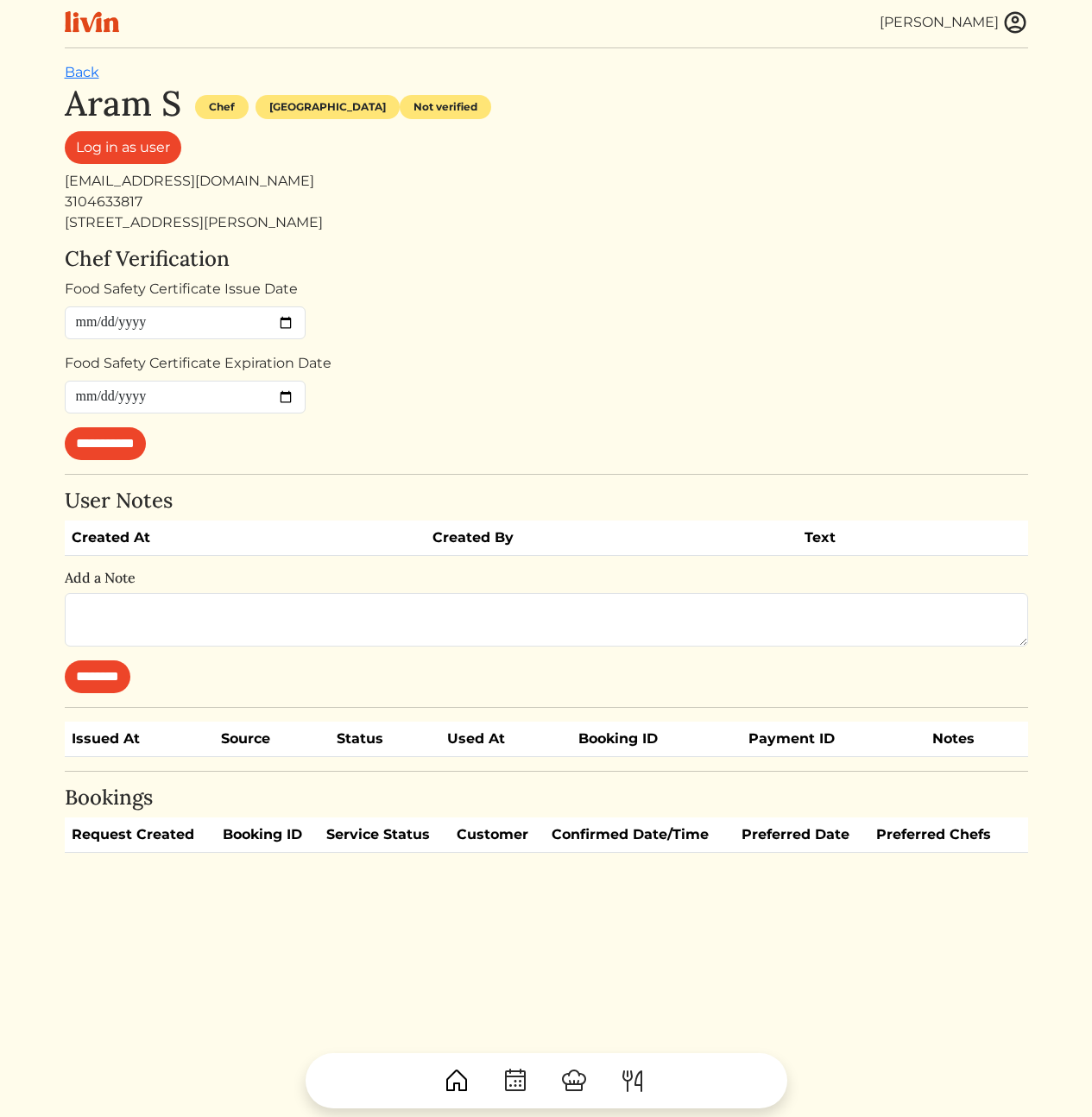
click at [142, 185] on div "[EMAIL_ADDRESS][DOMAIN_NAME]" at bounding box center [546, 181] width 963 height 21
copy div "[EMAIL_ADDRESS][DOMAIN_NAME]"
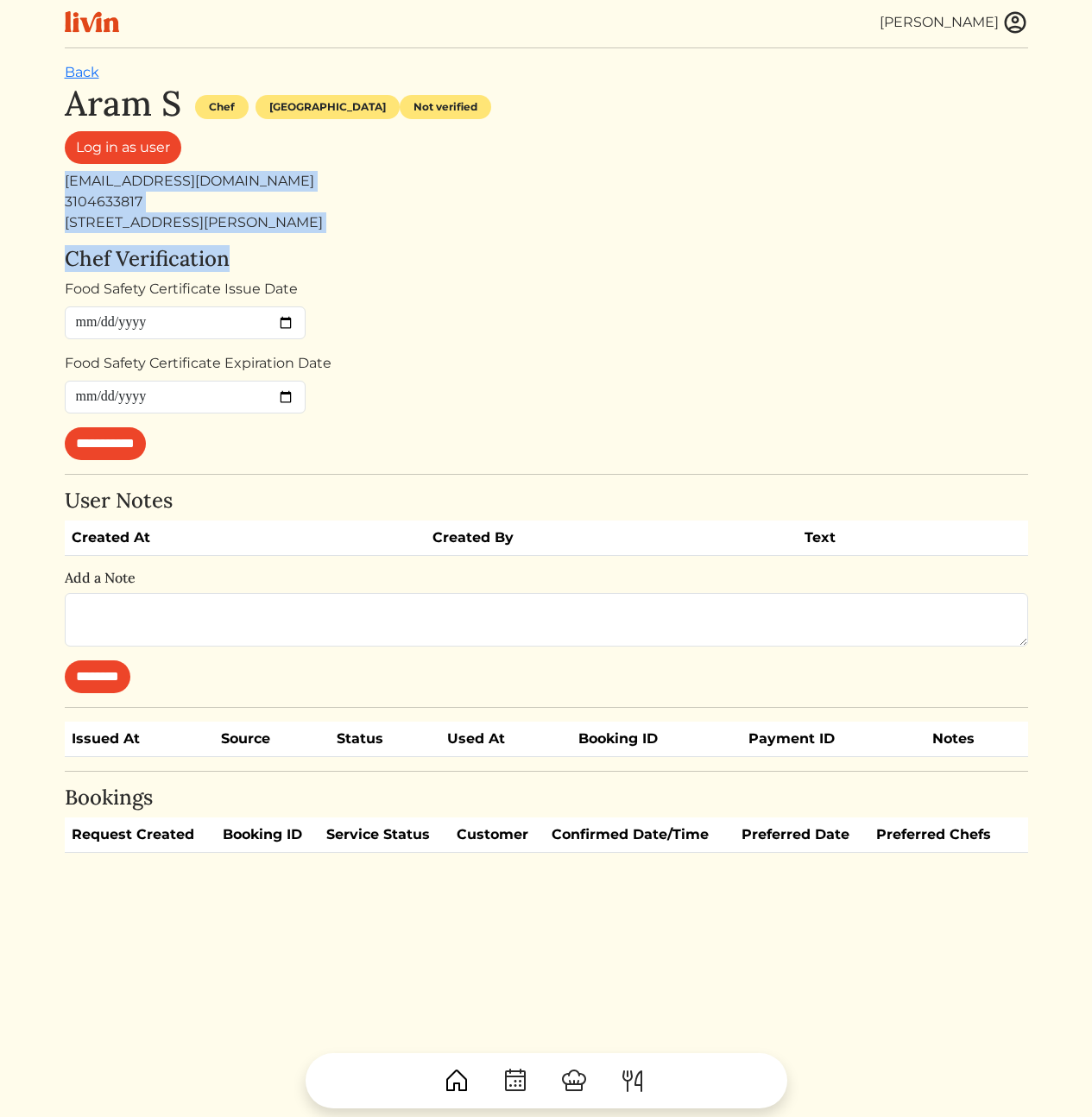
drag, startPoint x: 721, startPoint y: 249, endPoint x: 711, endPoint y: 158, distance: 91.5
click at [711, 160] on div "**********" at bounding box center [546, 468] width 963 height 770
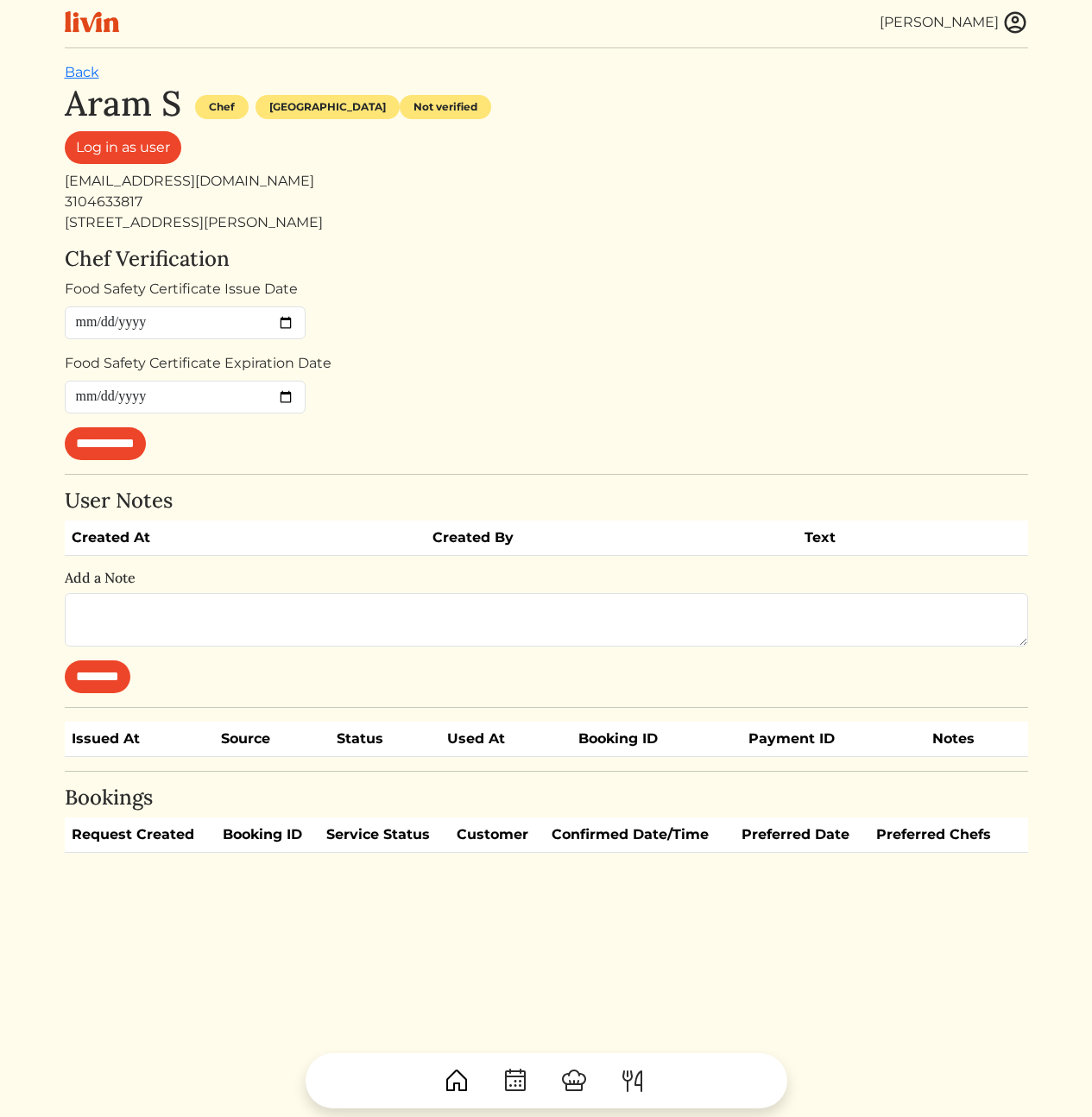
click at [711, 157] on div "Log in as user" at bounding box center [546, 151] width 963 height 39
click at [158, 178] on div "[EMAIL_ADDRESS][DOMAIN_NAME]" at bounding box center [546, 181] width 963 height 21
click at [346, 220] on div "[STREET_ADDRESS][PERSON_NAME]" at bounding box center [546, 223] width 963 height 21
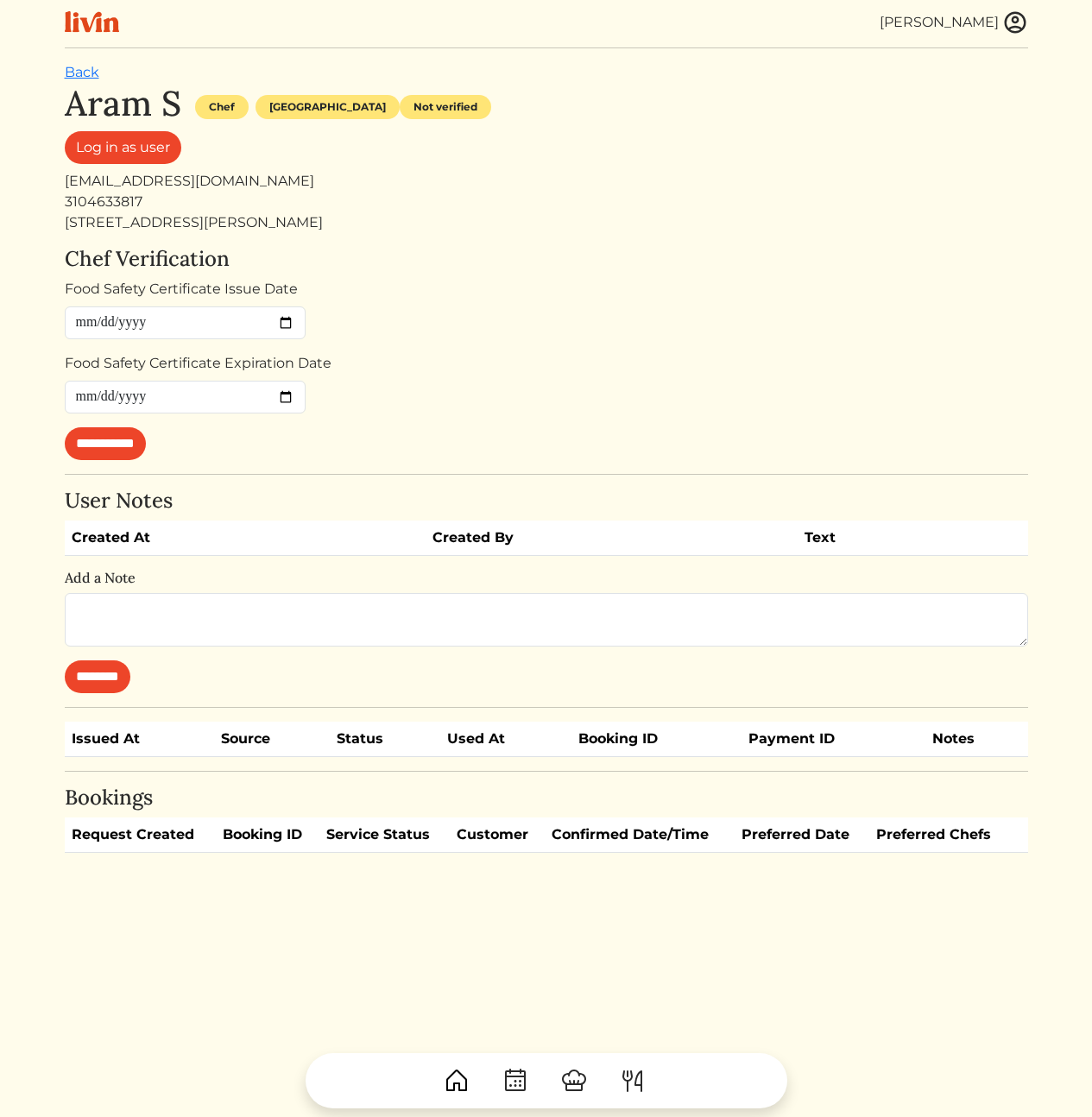
click at [346, 220] on div "[STREET_ADDRESS][PERSON_NAME]" at bounding box center [546, 223] width 963 height 21
copy div "[STREET_ADDRESS][PERSON_NAME]"
click at [382, 322] on div "Food Safety Certificate Issue Date" at bounding box center [546, 309] width 963 height 60
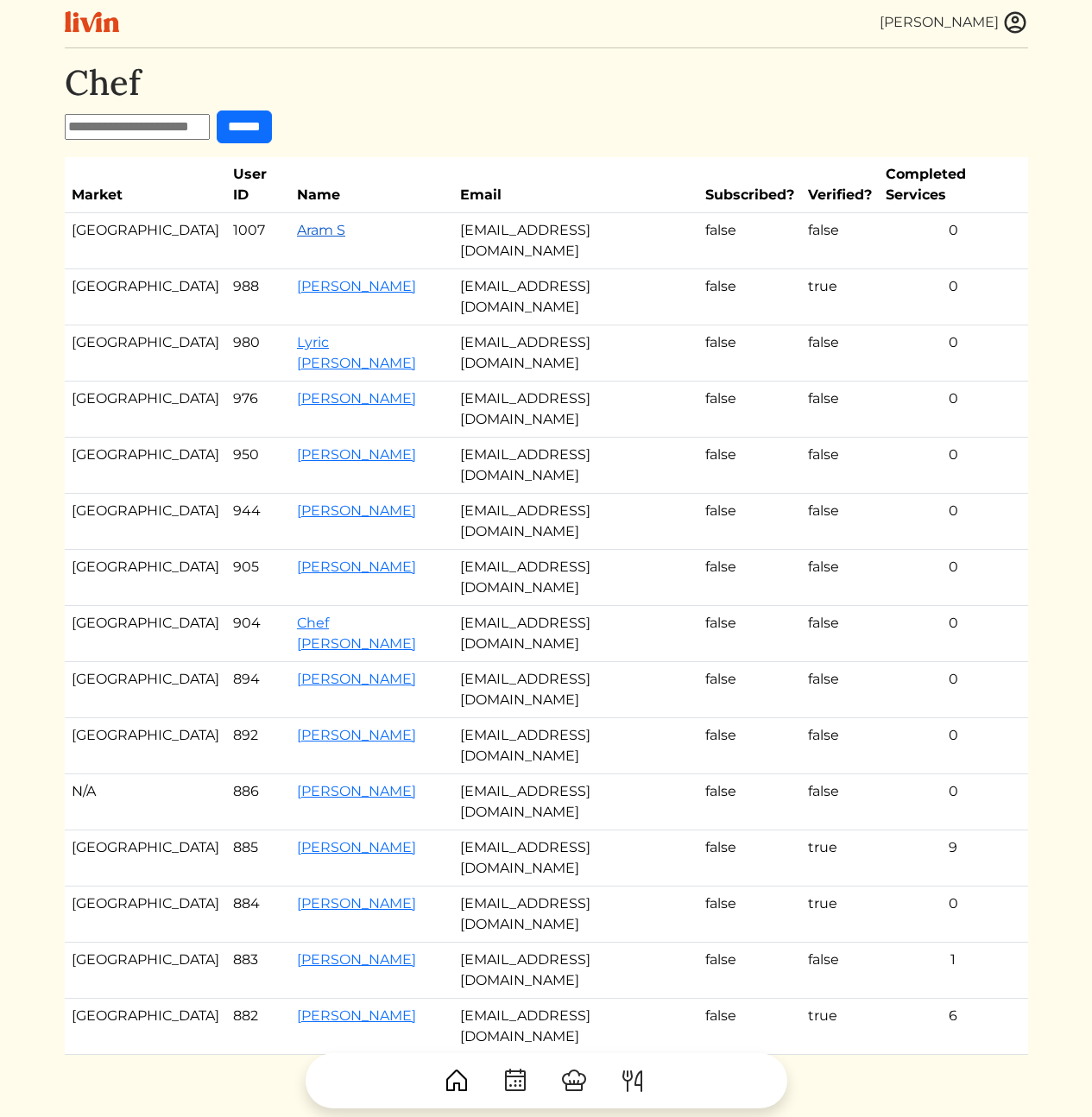
click at [297, 221] on link "Aram S" at bounding box center [320, 229] width 48 height 17
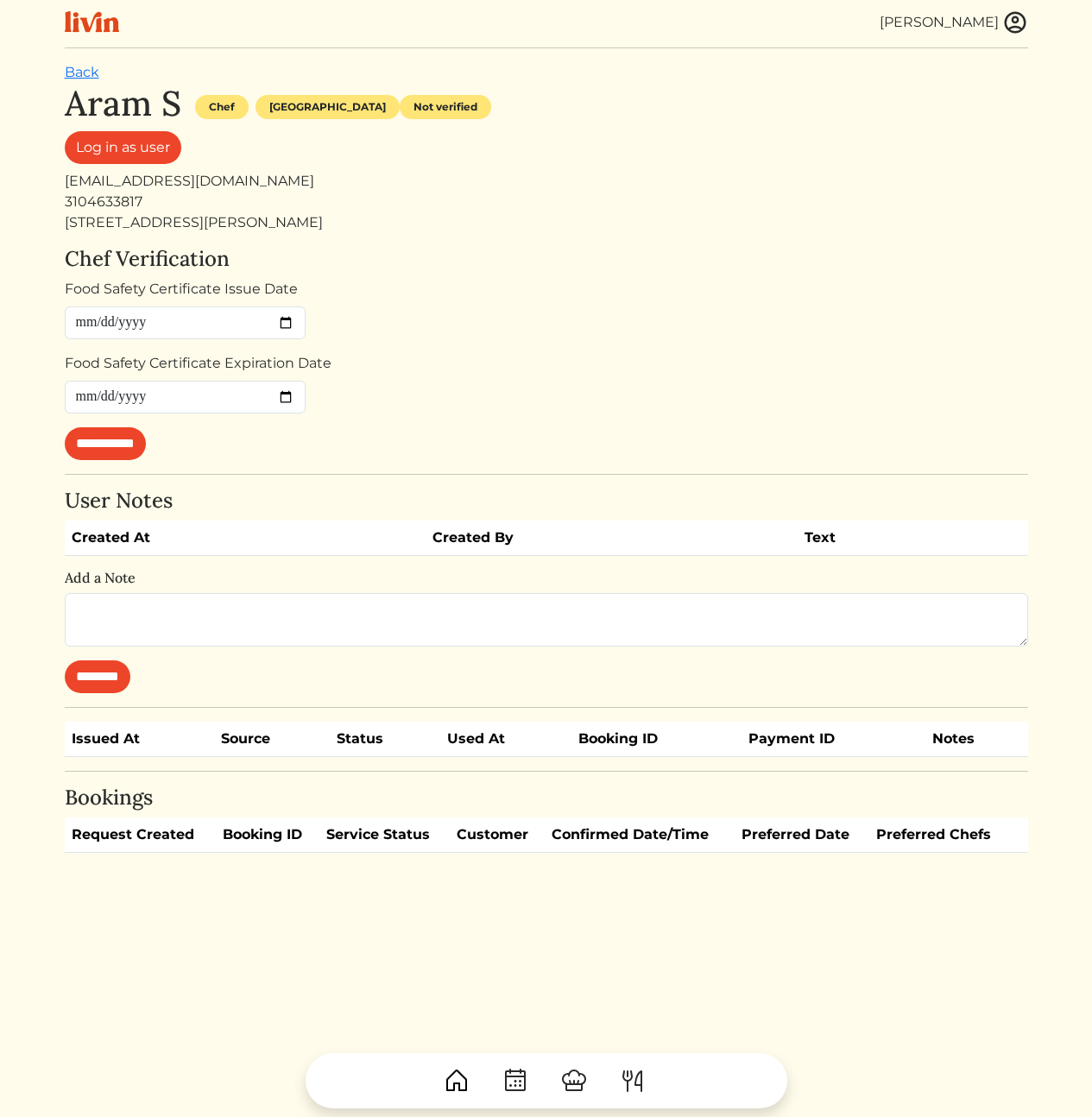
click at [294, 221] on div "[STREET_ADDRESS][PERSON_NAME]" at bounding box center [546, 223] width 963 height 21
click at [760, 228] on div "[STREET_ADDRESS][PERSON_NAME]" at bounding box center [546, 223] width 963 height 21
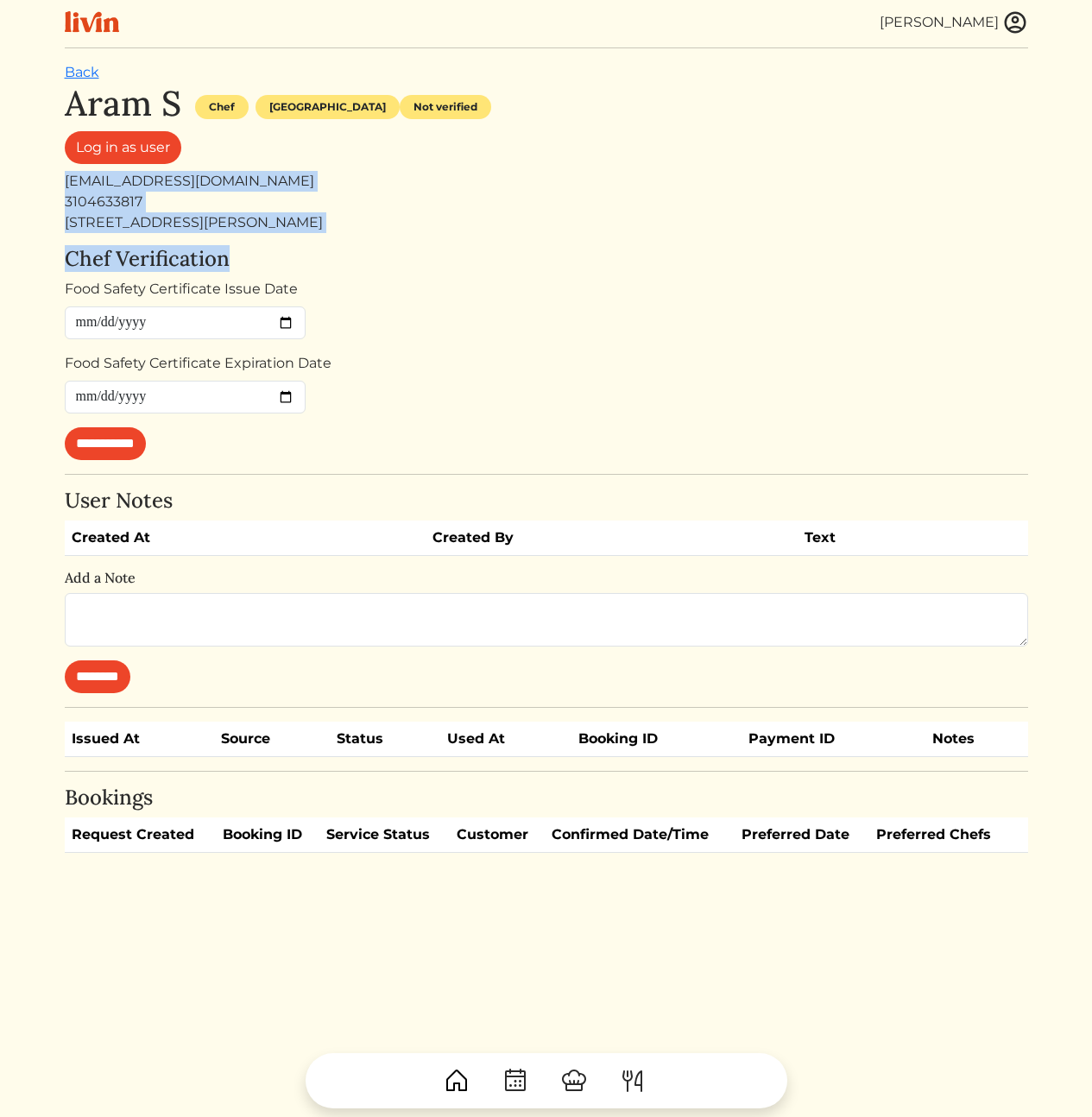
drag, startPoint x: 471, startPoint y: 243, endPoint x: 458, endPoint y: 170, distance: 74.1
click at [458, 170] on div "**********" at bounding box center [546, 468] width 963 height 770
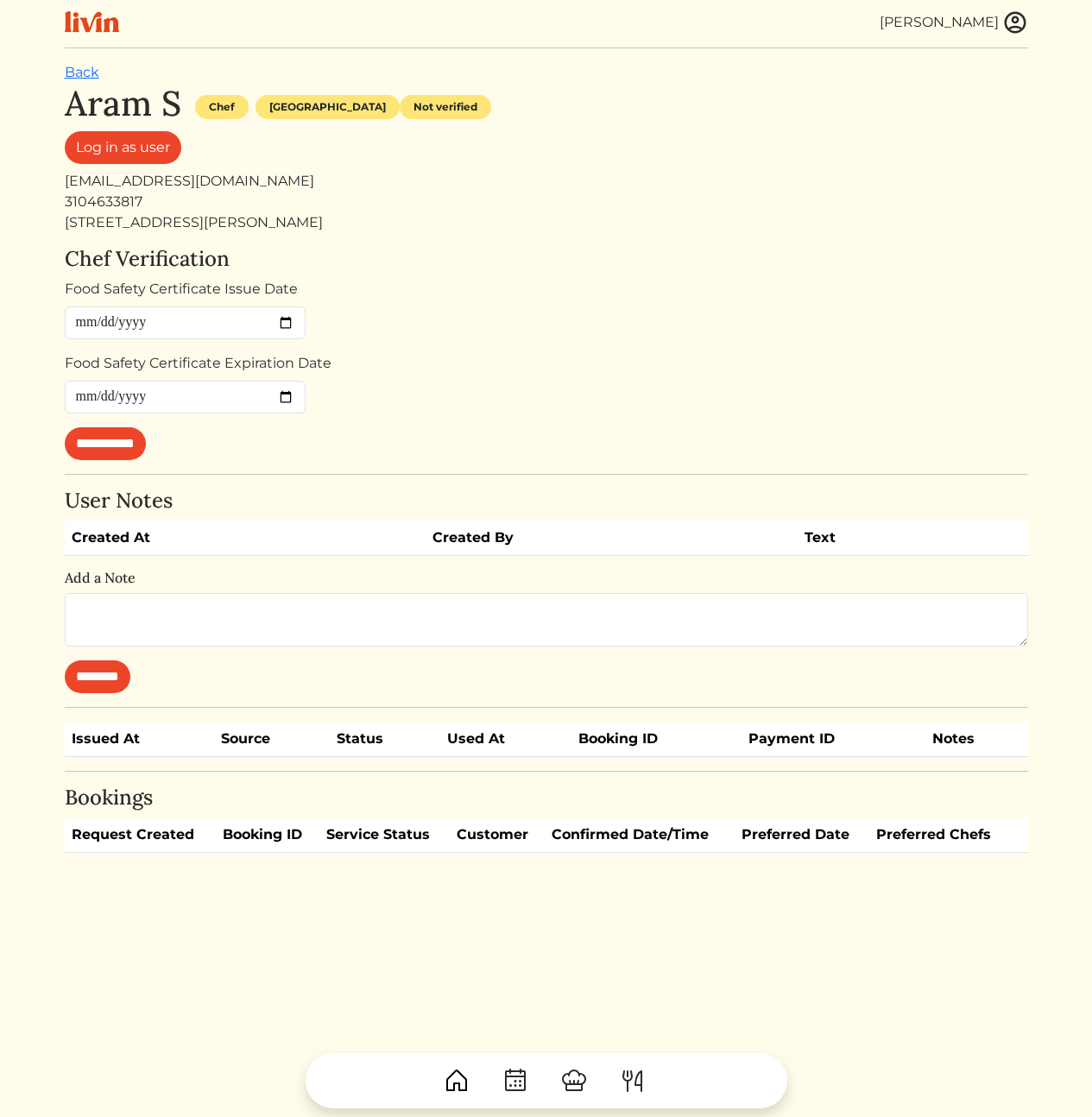
drag, startPoint x: 458, startPoint y: 170, endPoint x: 444, endPoint y: 159, distance: 17.8
click at [458, 168] on div "Log in as user" at bounding box center [546, 151] width 963 height 39
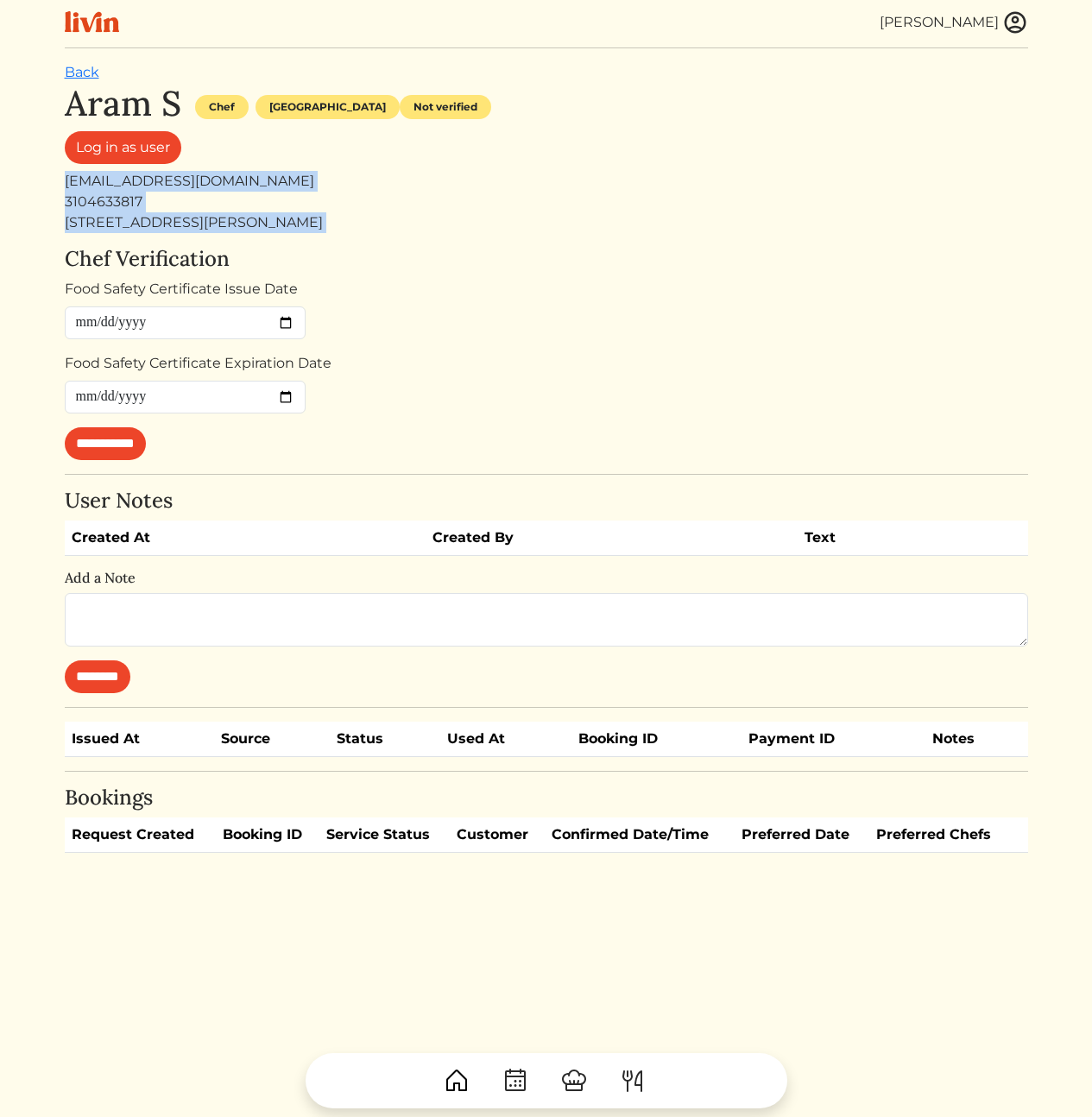
drag, startPoint x: 444, startPoint y: 159, endPoint x: 484, endPoint y: 248, distance: 97.6
click at [484, 248] on div "**********" at bounding box center [546, 468] width 963 height 770
click at [484, 248] on h4 "Chef Verification" at bounding box center [546, 259] width 963 height 25
drag, startPoint x: 486, startPoint y: 248, endPoint x: 491, endPoint y: 172, distance: 76.2
click at [491, 172] on div "**********" at bounding box center [546, 468] width 963 height 770
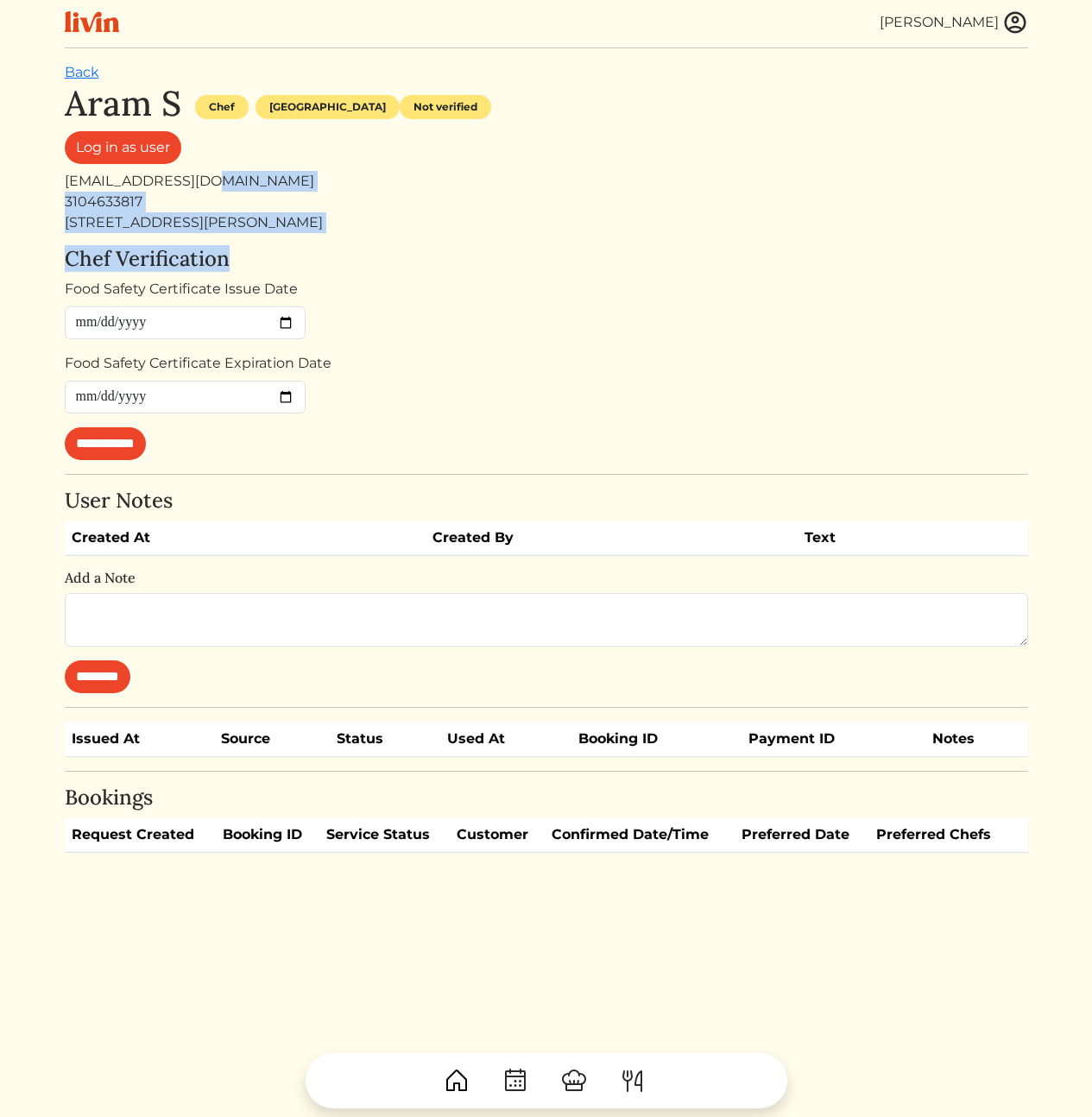
click at [491, 172] on div "[EMAIL_ADDRESS][DOMAIN_NAME]" at bounding box center [546, 181] width 963 height 21
drag, startPoint x: 483, startPoint y: 159, endPoint x: 508, endPoint y: 248, distance: 92.4
click at [508, 247] on div "**********" at bounding box center [546, 468] width 963 height 770
click at [508, 248] on h4 "Chef Verification" at bounding box center [546, 259] width 963 height 25
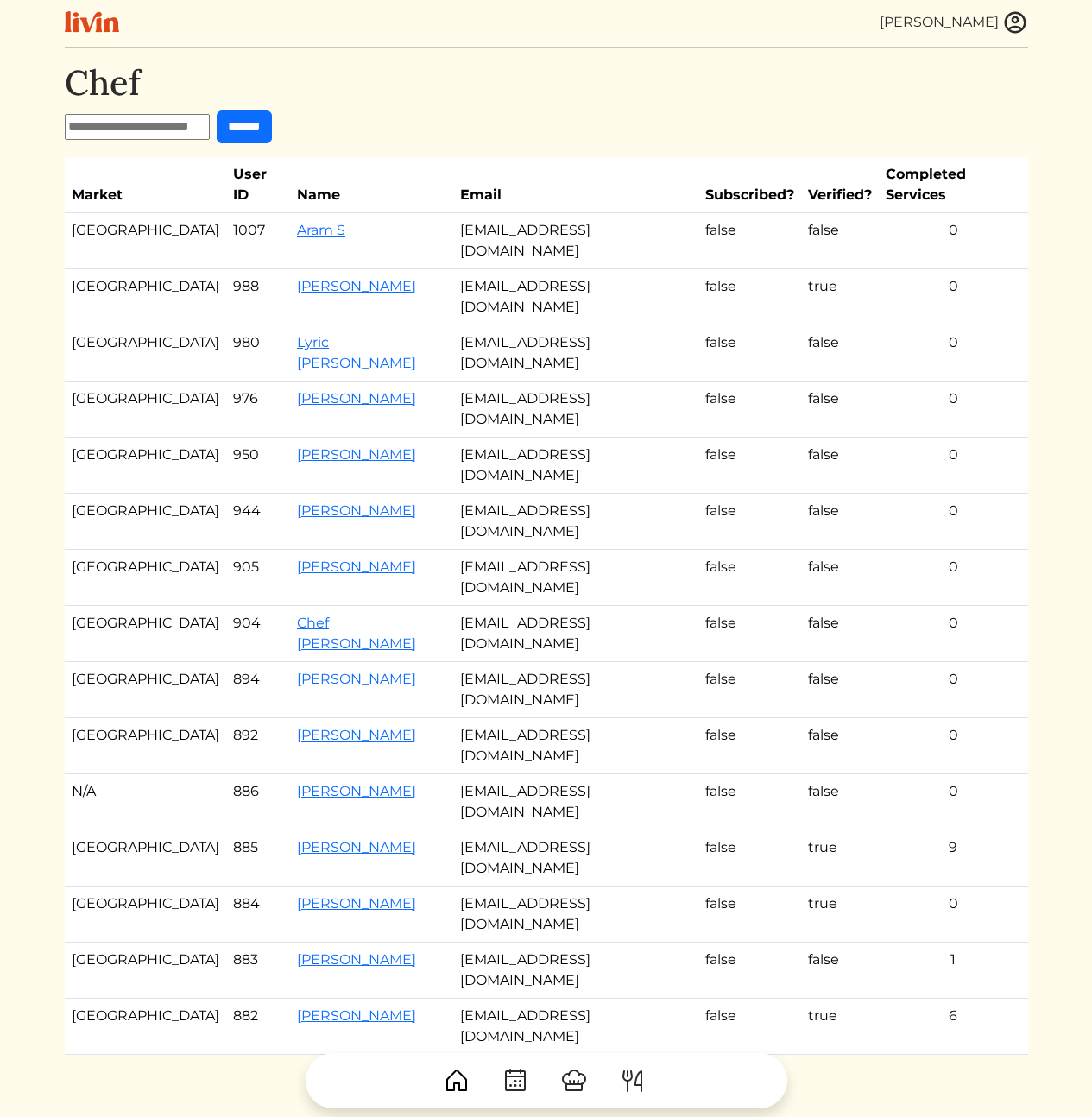
click at [1016, 17] on img at bounding box center [1015, 23] width 26 height 26
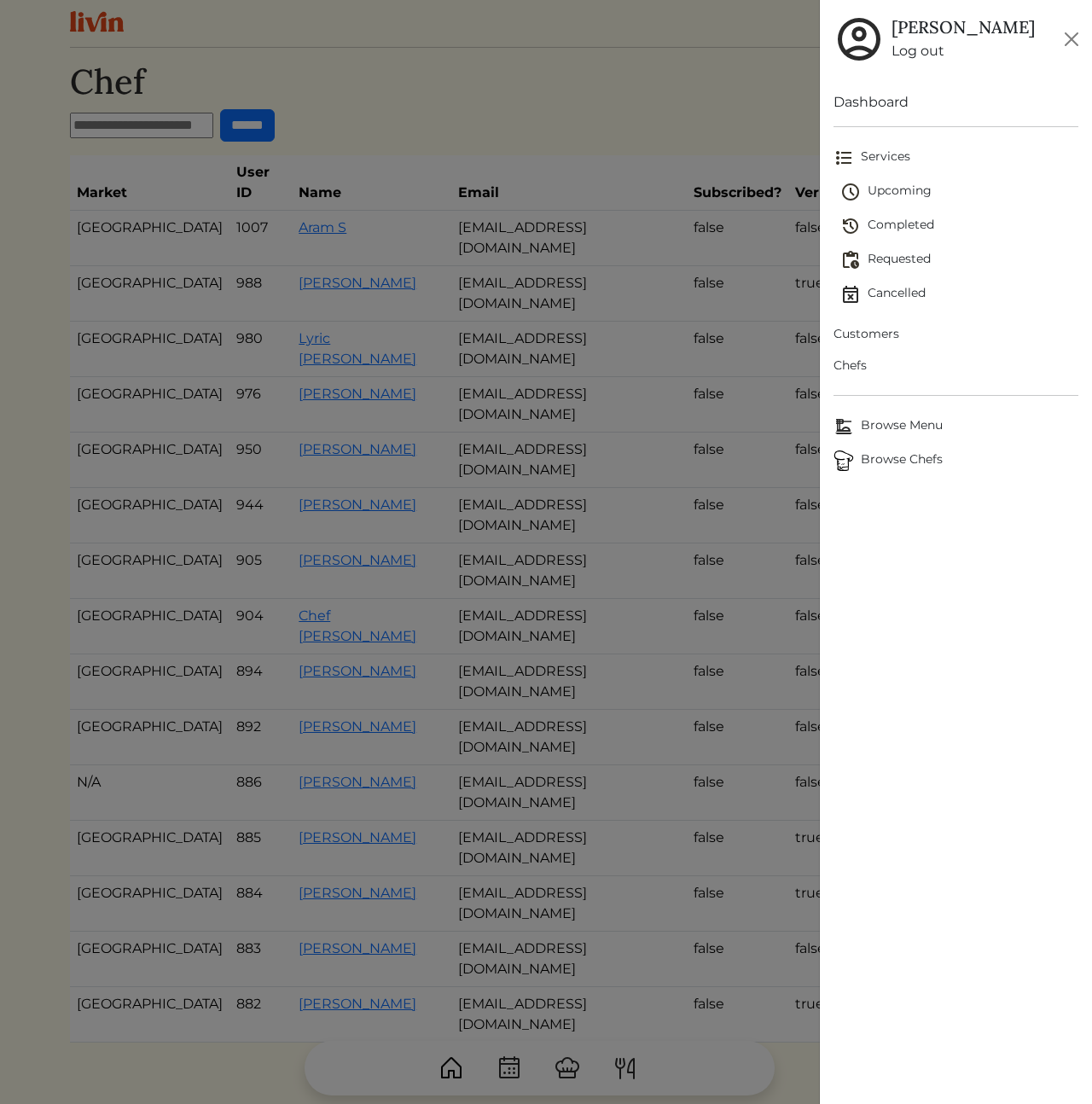
click at [482, 226] on div at bounding box center [546, 552] width 1092 height 1104
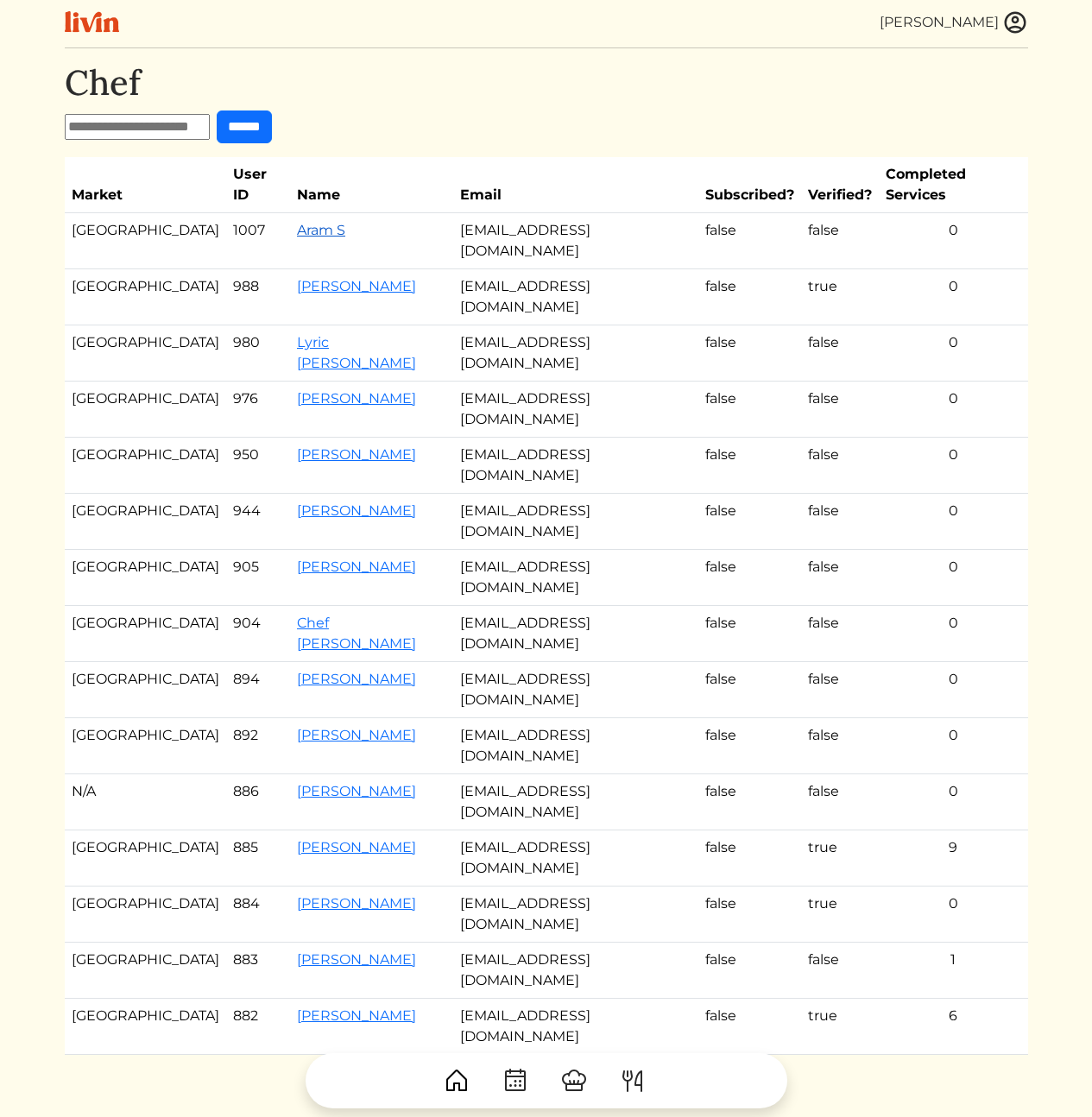
click at [297, 221] on link "Aram S" at bounding box center [320, 229] width 48 height 17
click at [1019, 19] on img at bounding box center [1015, 23] width 26 height 26
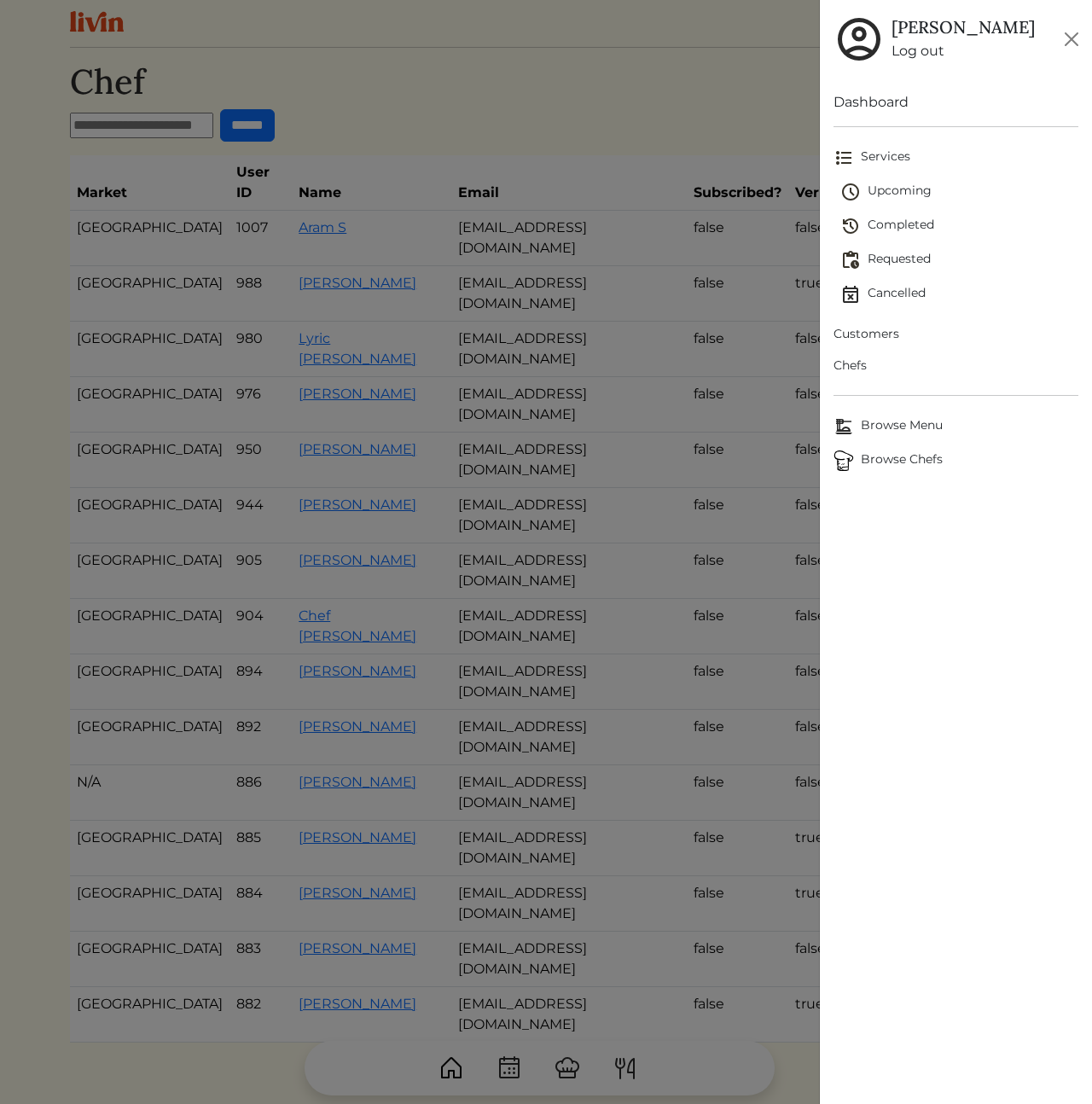
click at [891, 334] on span "Customers" at bounding box center [956, 334] width 245 height 18
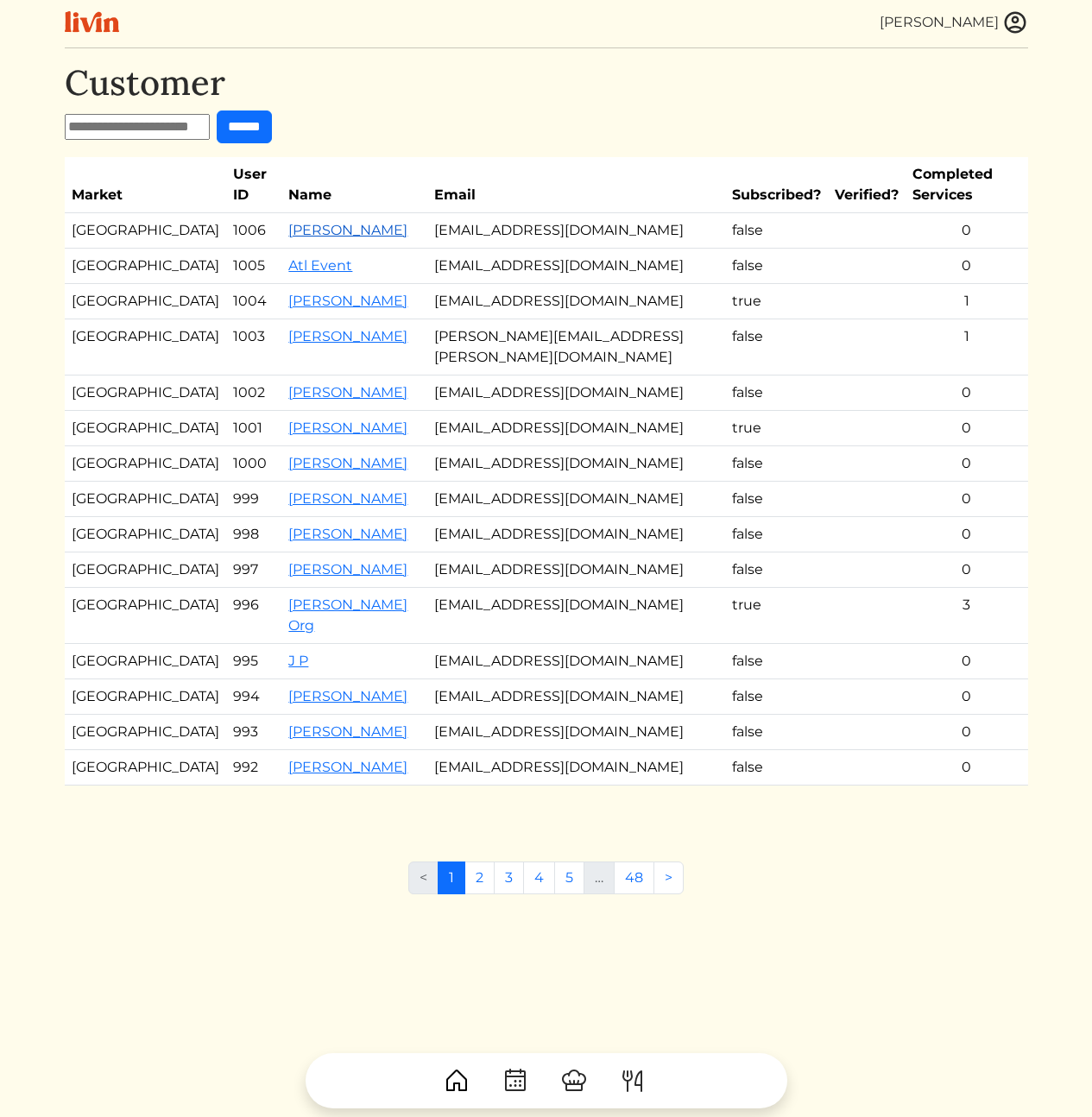
click at [288, 221] on link "Aram Scorza" at bounding box center [347, 229] width 119 height 17
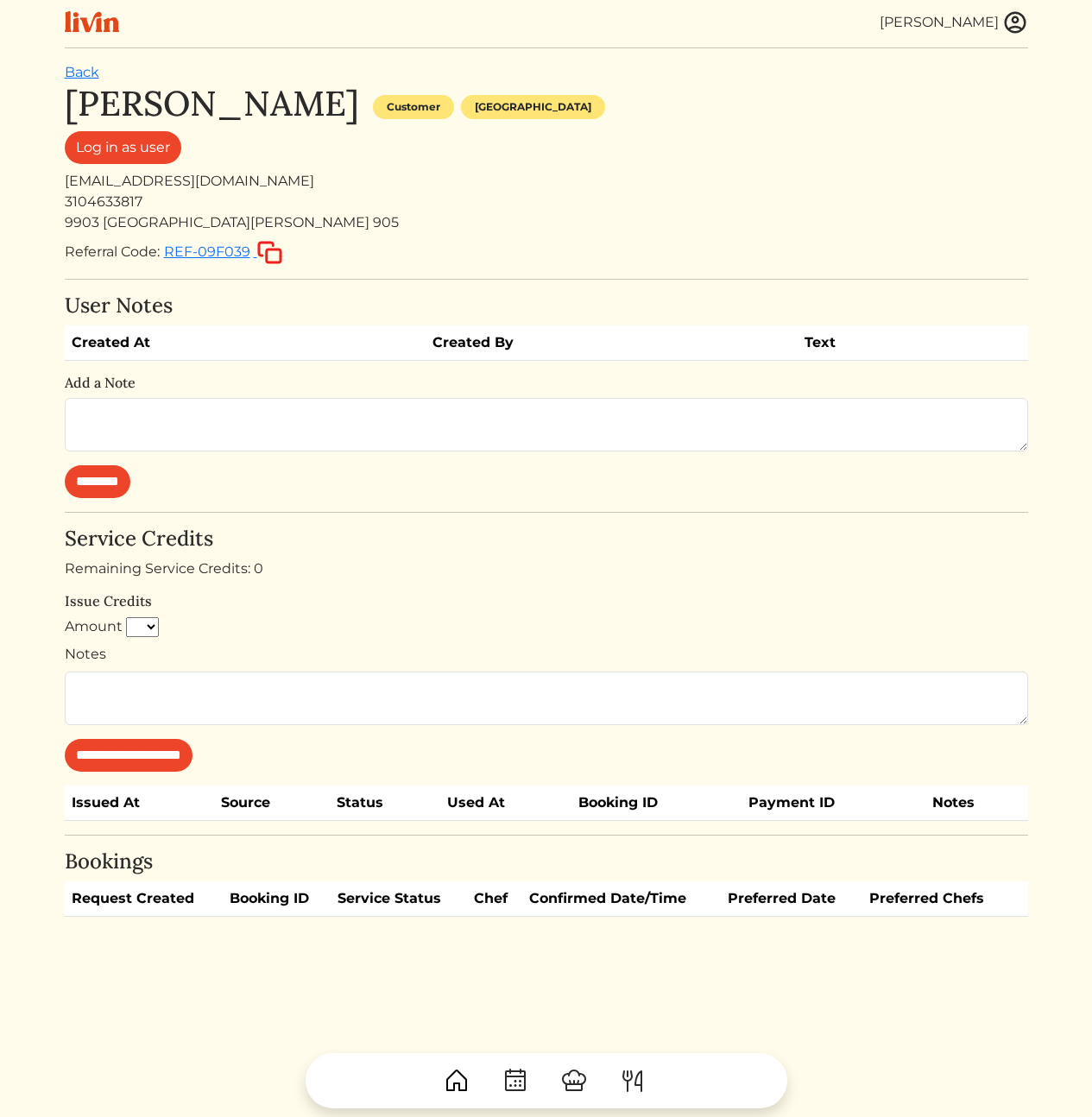
click at [189, 185] on div "excelon.als@gmail.com" at bounding box center [546, 181] width 963 height 21
copy div "excelon.als@gmail.com"
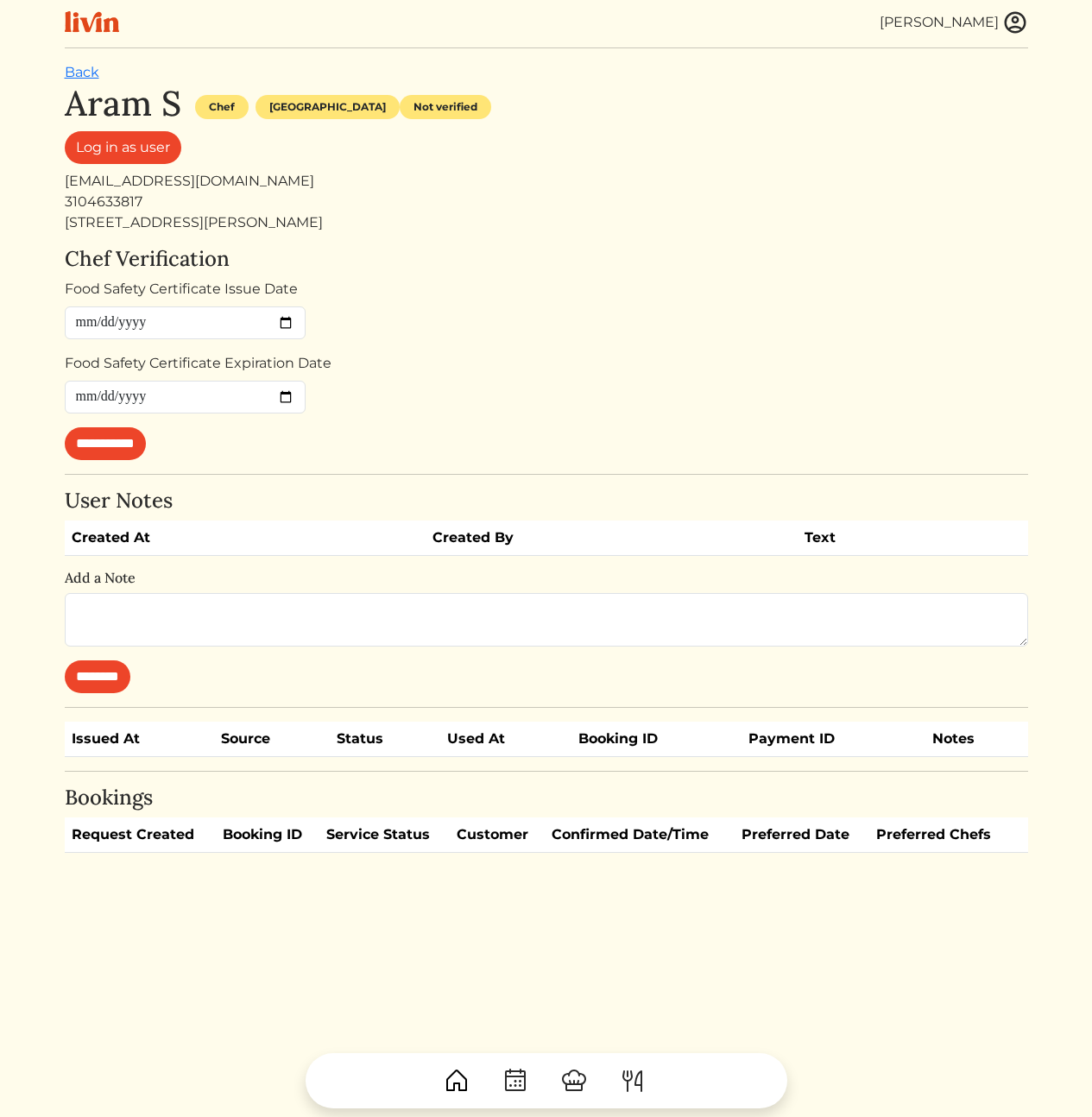
click at [92, 187] on div "[EMAIL_ADDRESS][DOMAIN_NAME]" at bounding box center [546, 181] width 963 height 21
copy div "[EMAIL_ADDRESS][DOMAIN_NAME]"
